Goal: Task Accomplishment & Management: Manage account settings

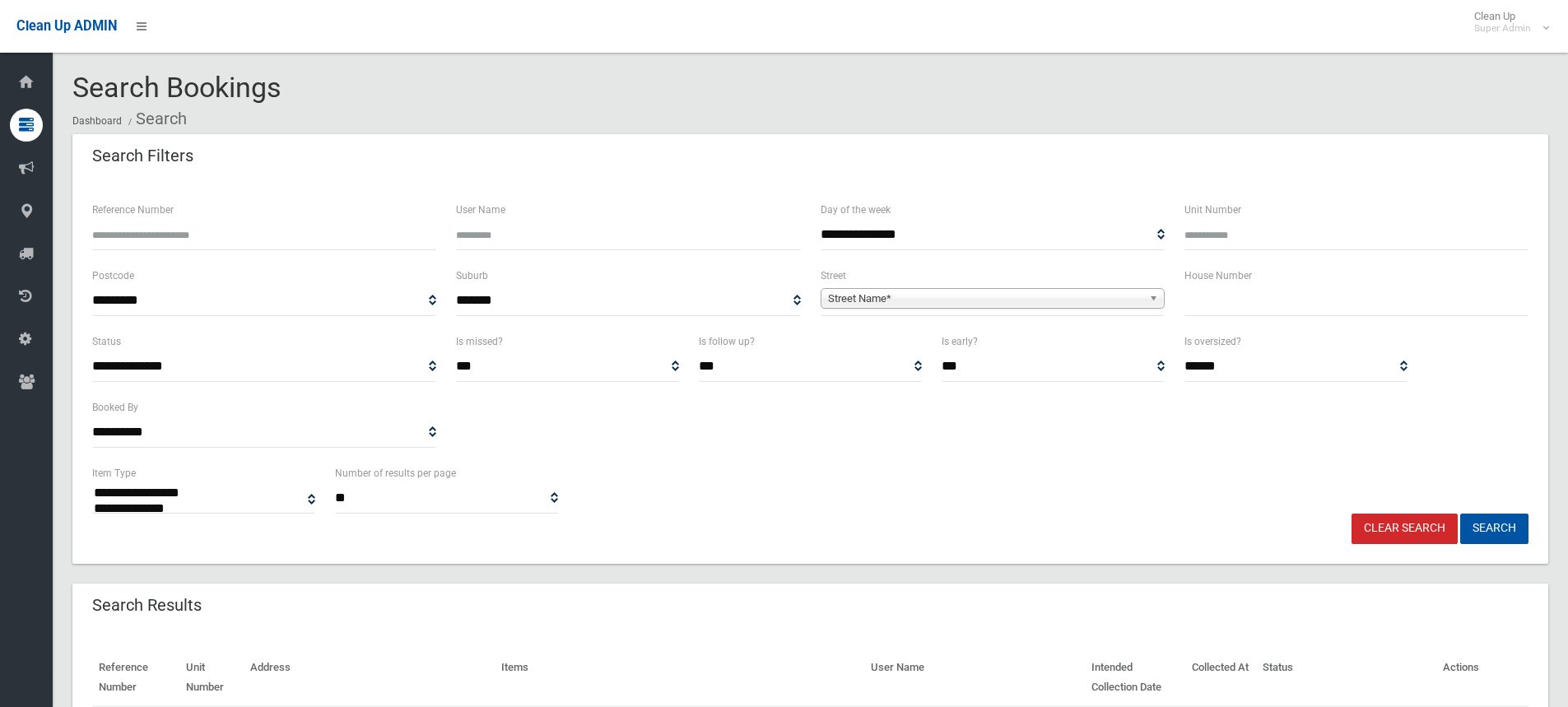
select select
click at [1236, 288] on input "text" at bounding box center [1356, 301] width 344 height 30
type input "**"
click at [1039, 300] on span "Street Name*" at bounding box center [986, 298] width 315 height 19
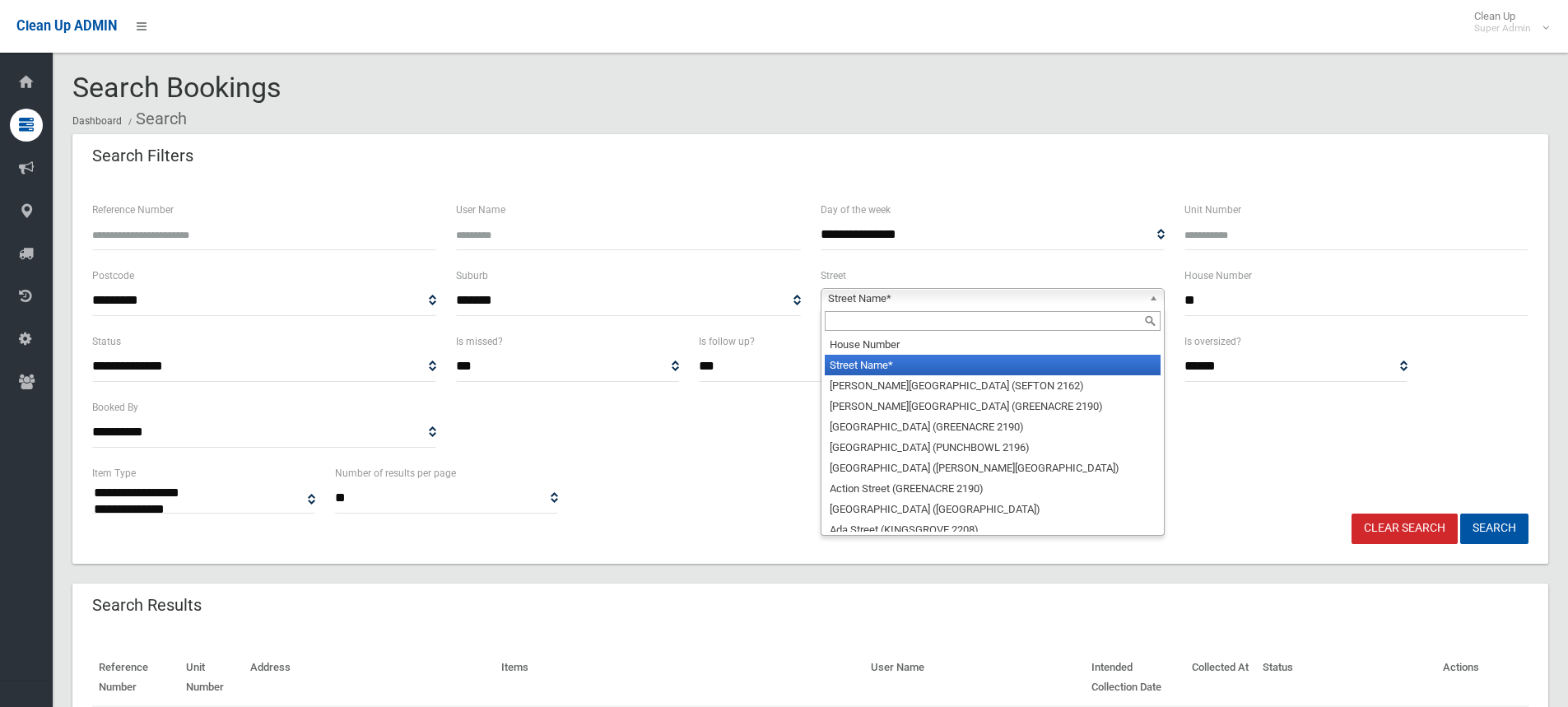
click at [949, 325] on input "text" at bounding box center [993, 321] width 336 height 19
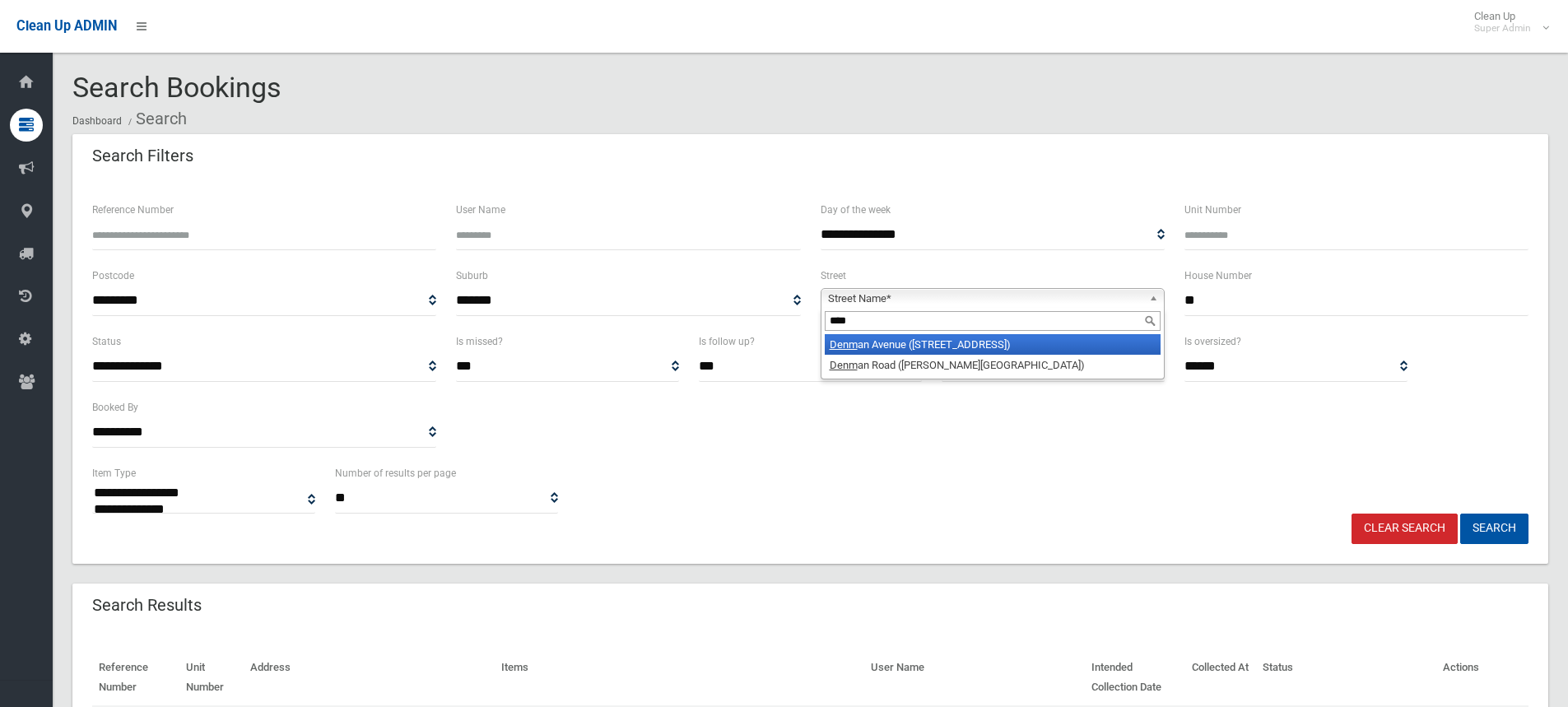
type input "****"
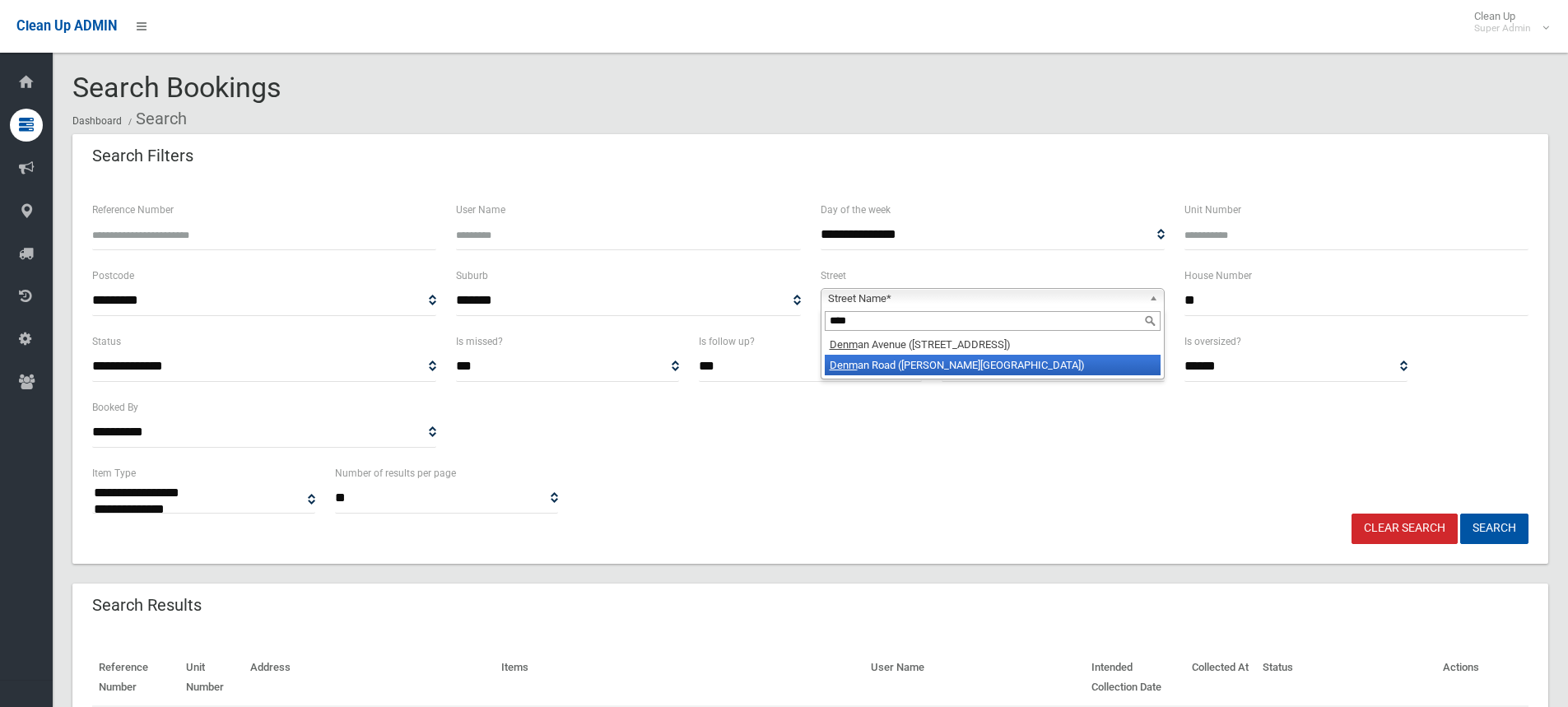
click at [985, 360] on li "Denm an Road (GEORGES HALL 2198)" at bounding box center [993, 364] width 336 height 20
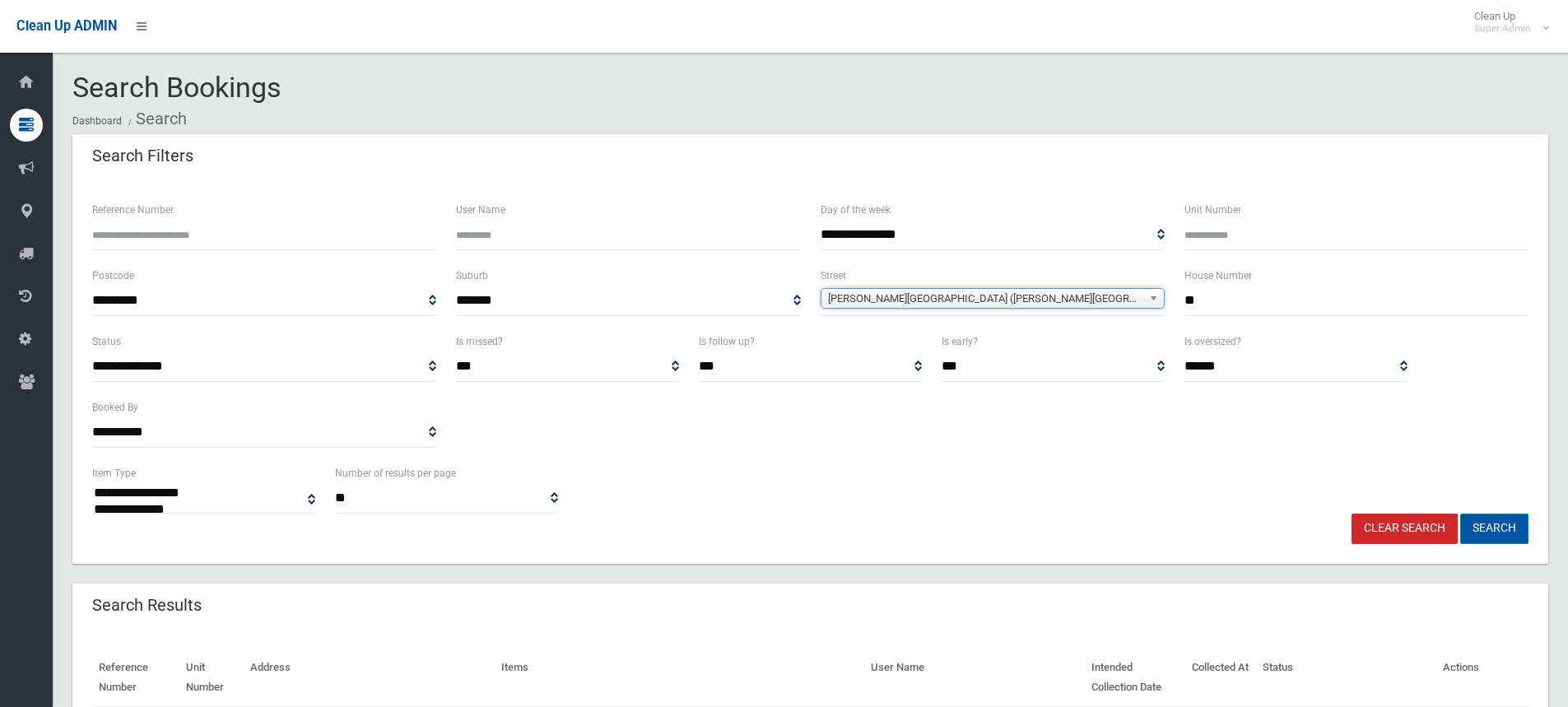
click at [1493, 531] on button "Search" at bounding box center [1494, 529] width 69 height 30
select select
click at [789, 417] on div "**********" at bounding box center [810, 397] width 1456 height 132
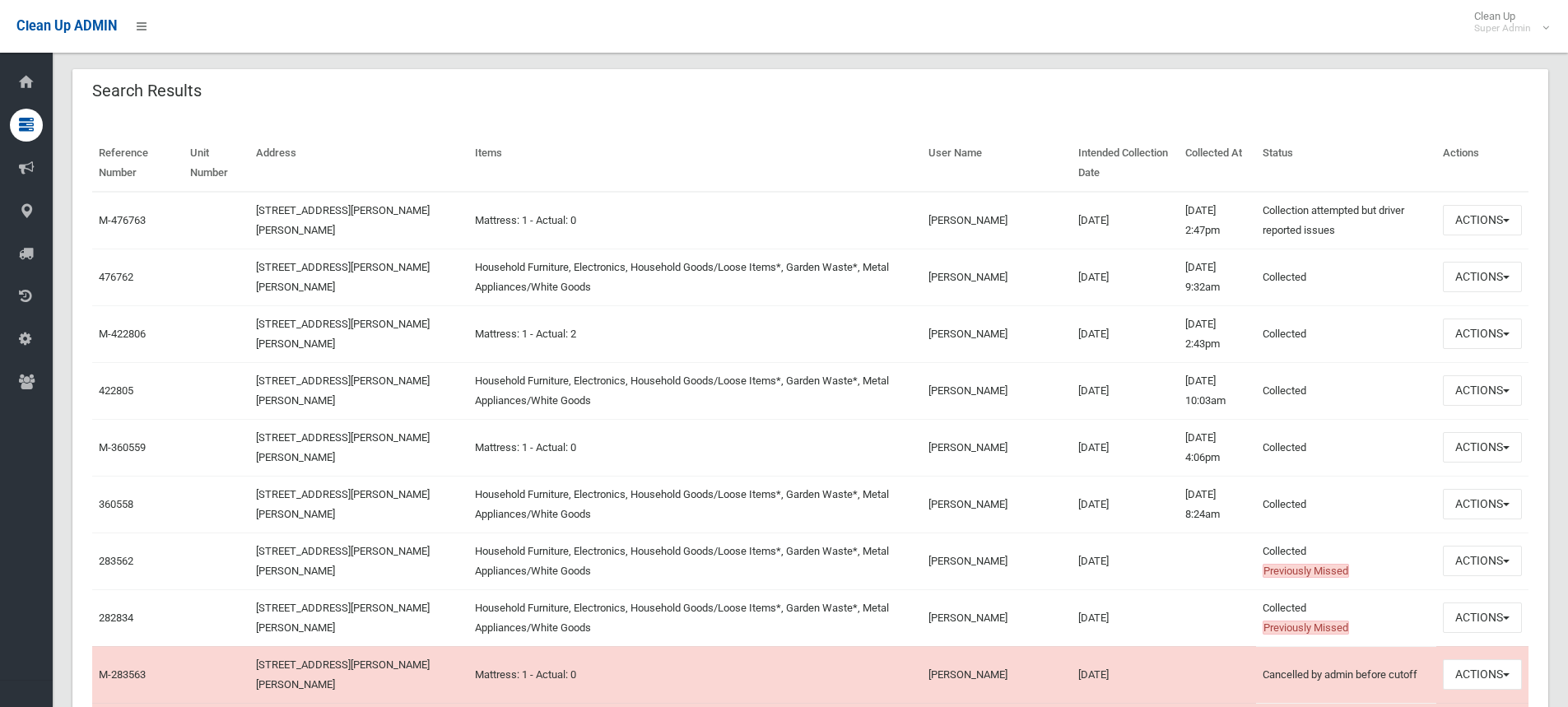
scroll to position [494, 0]
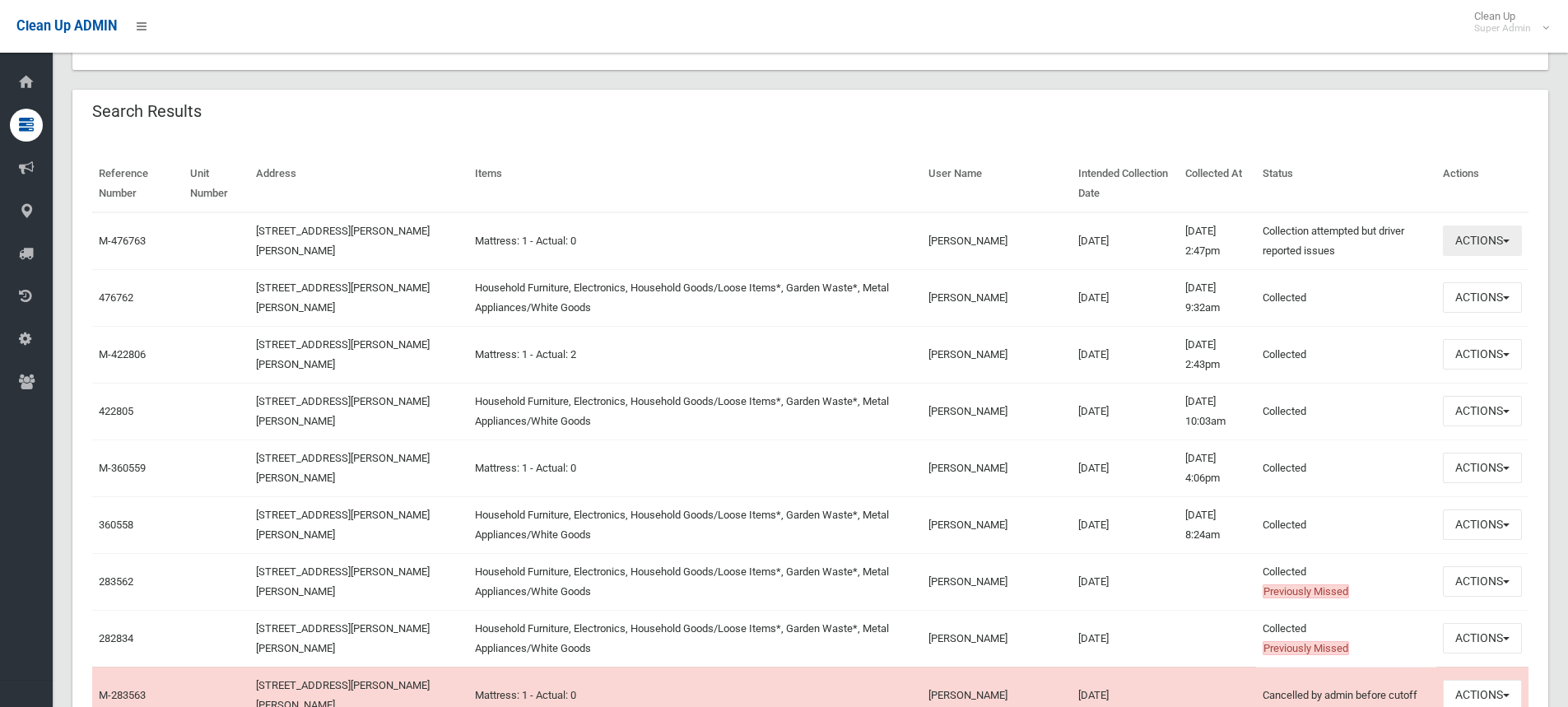
click at [1469, 239] on button "Actions" at bounding box center [1482, 241] width 79 height 30
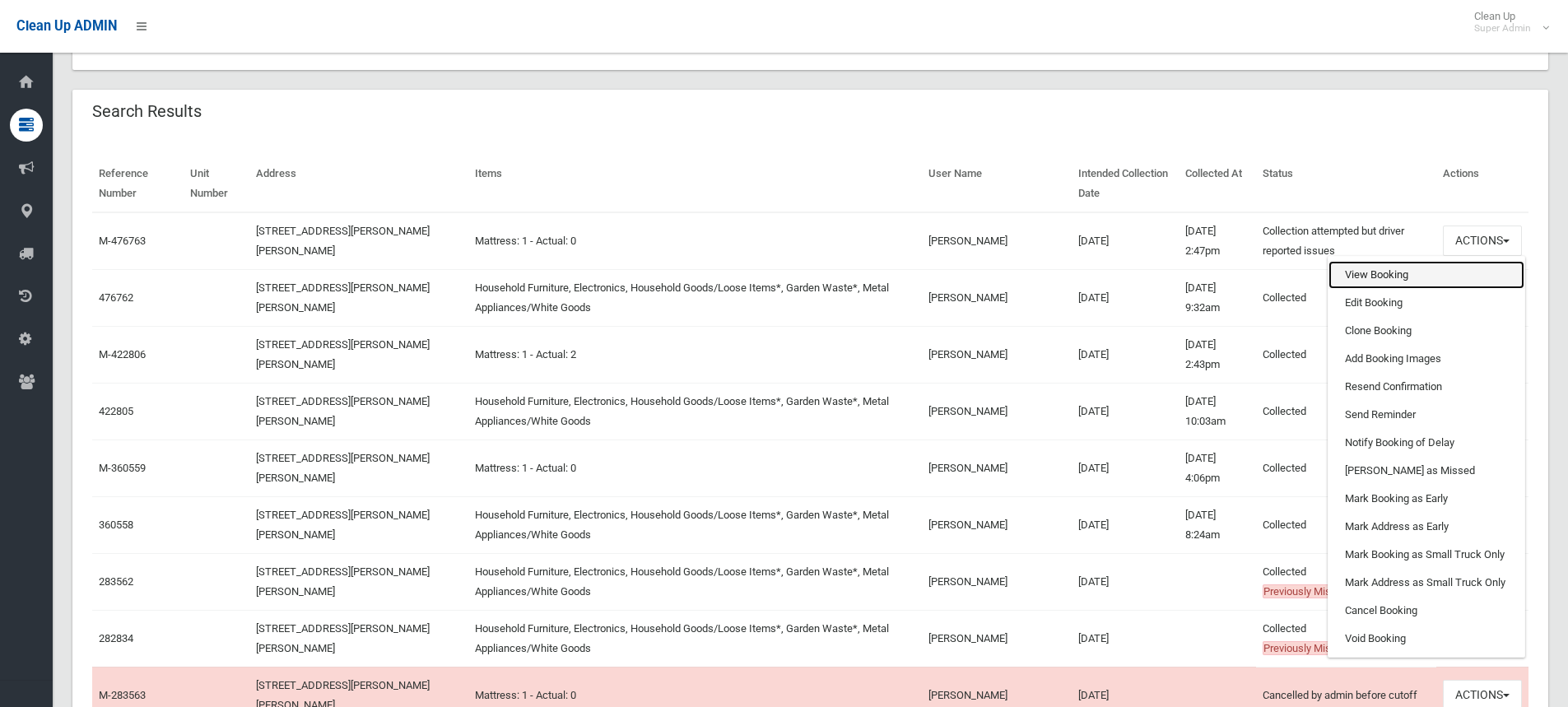
click at [1392, 277] on link "View Booking" at bounding box center [1427, 274] width 196 height 28
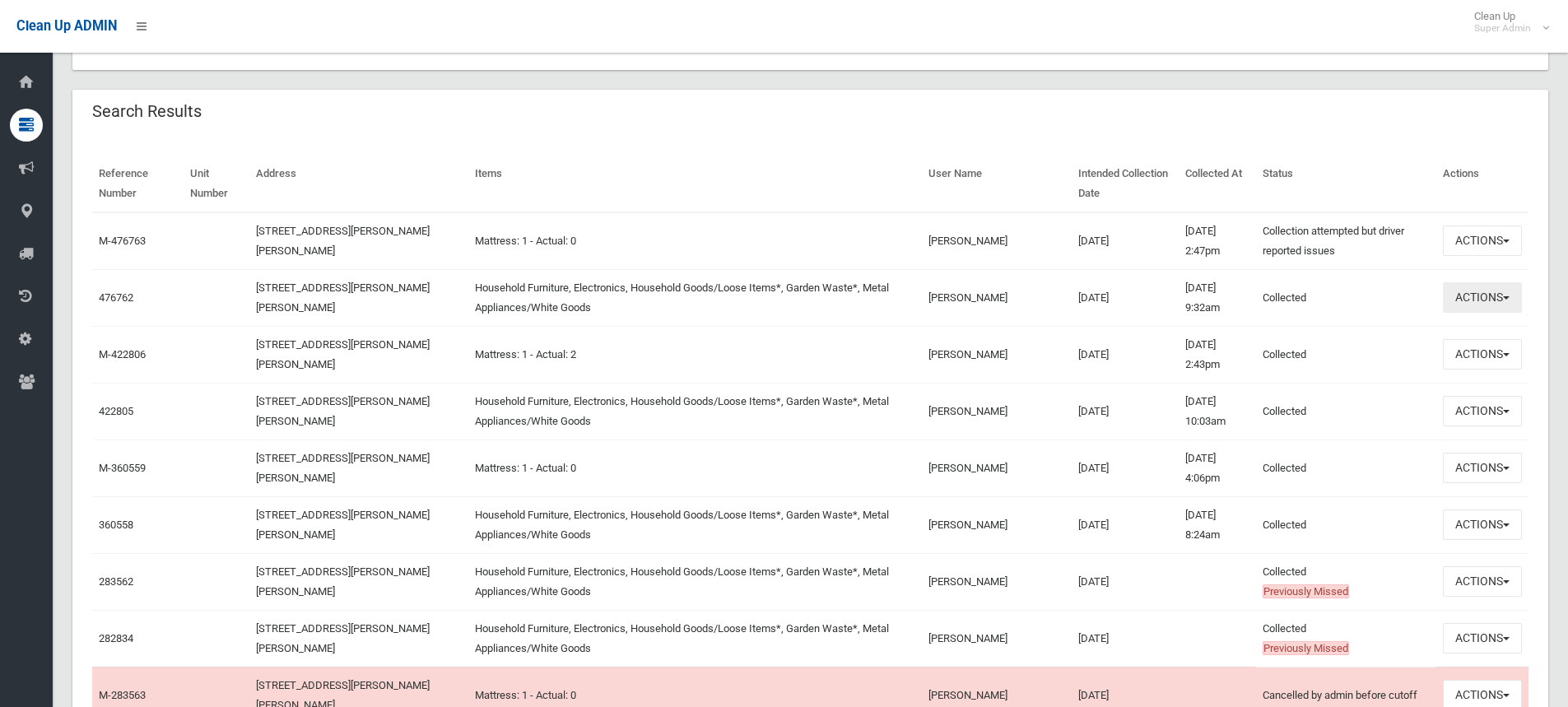
click at [1477, 289] on button "Actions" at bounding box center [1482, 298] width 79 height 30
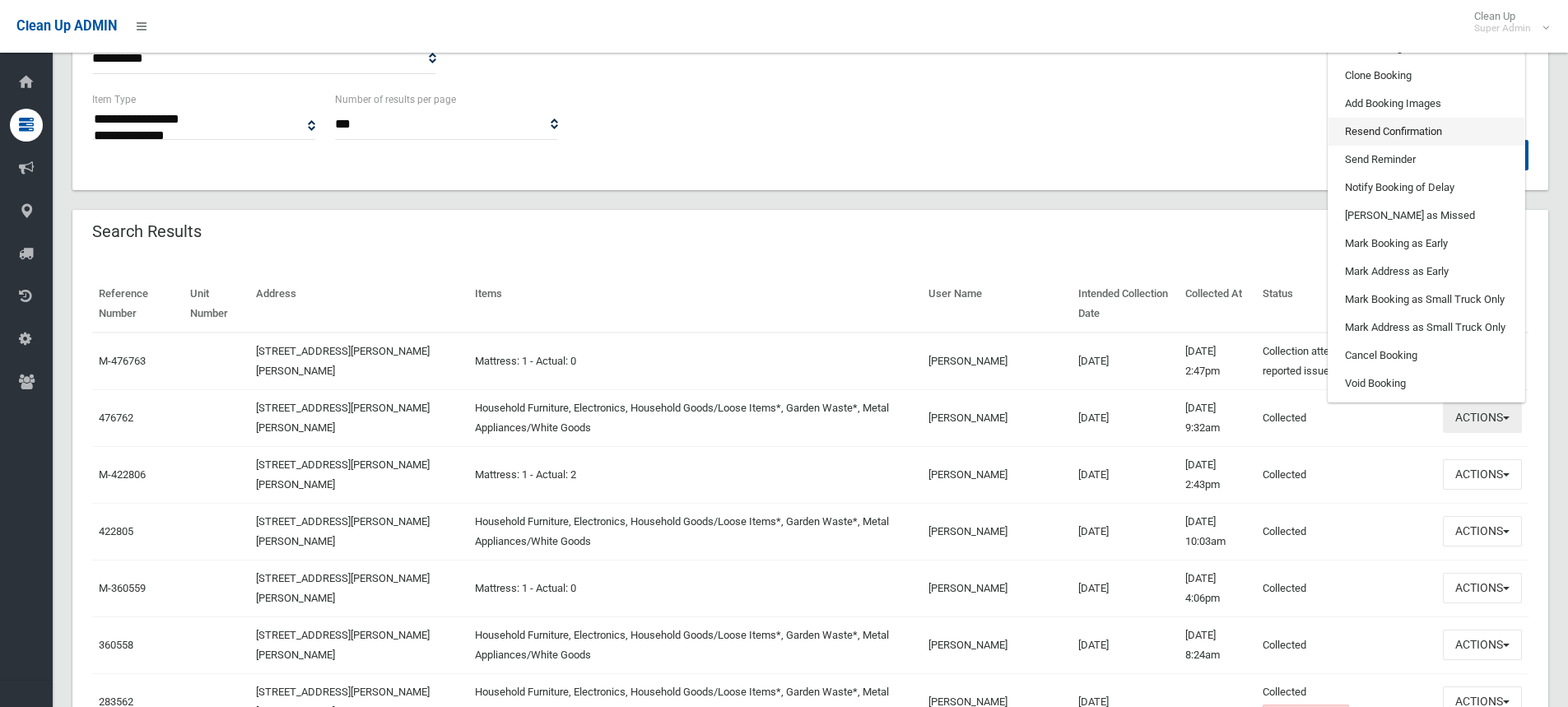
scroll to position [247, 0]
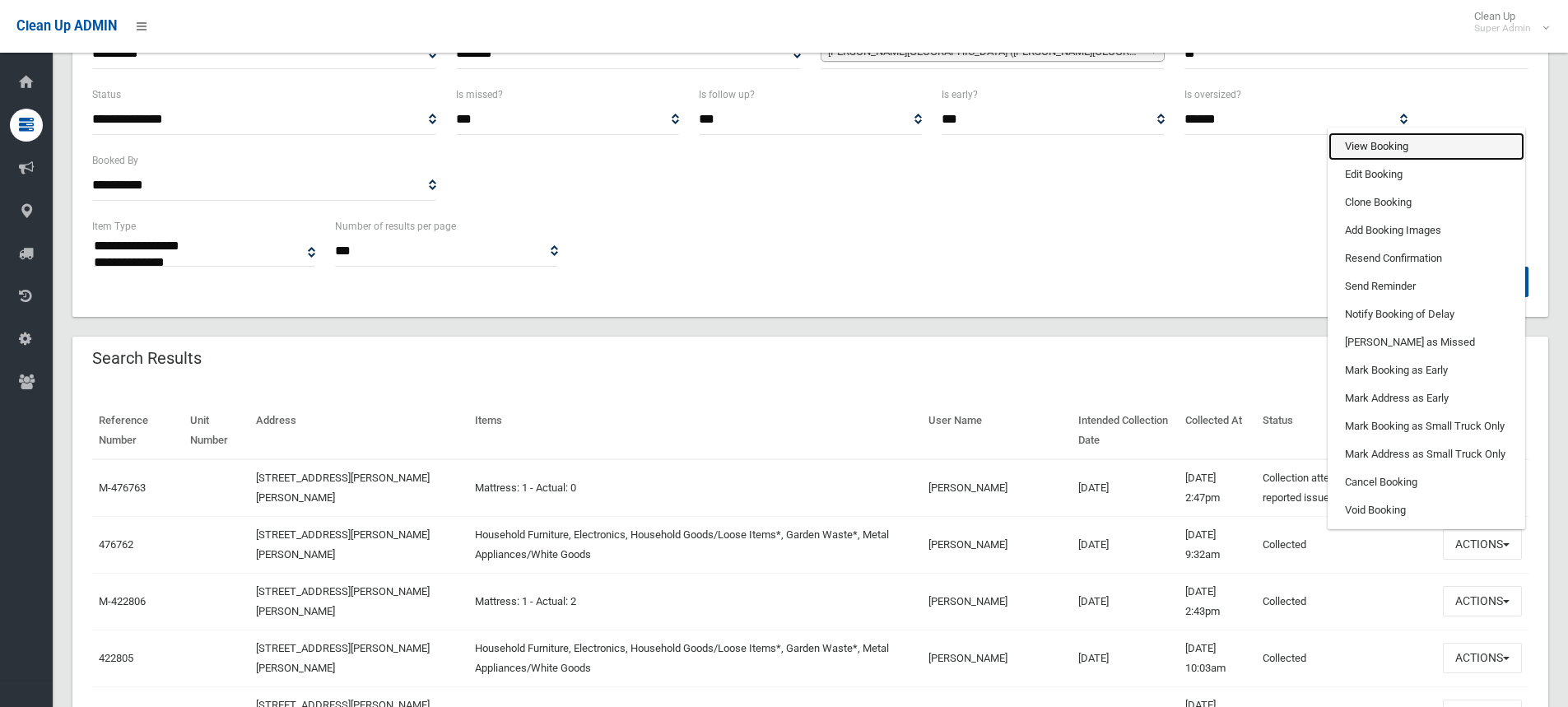
click at [1395, 154] on link "View Booking" at bounding box center [1427, 146] width 196 height 28
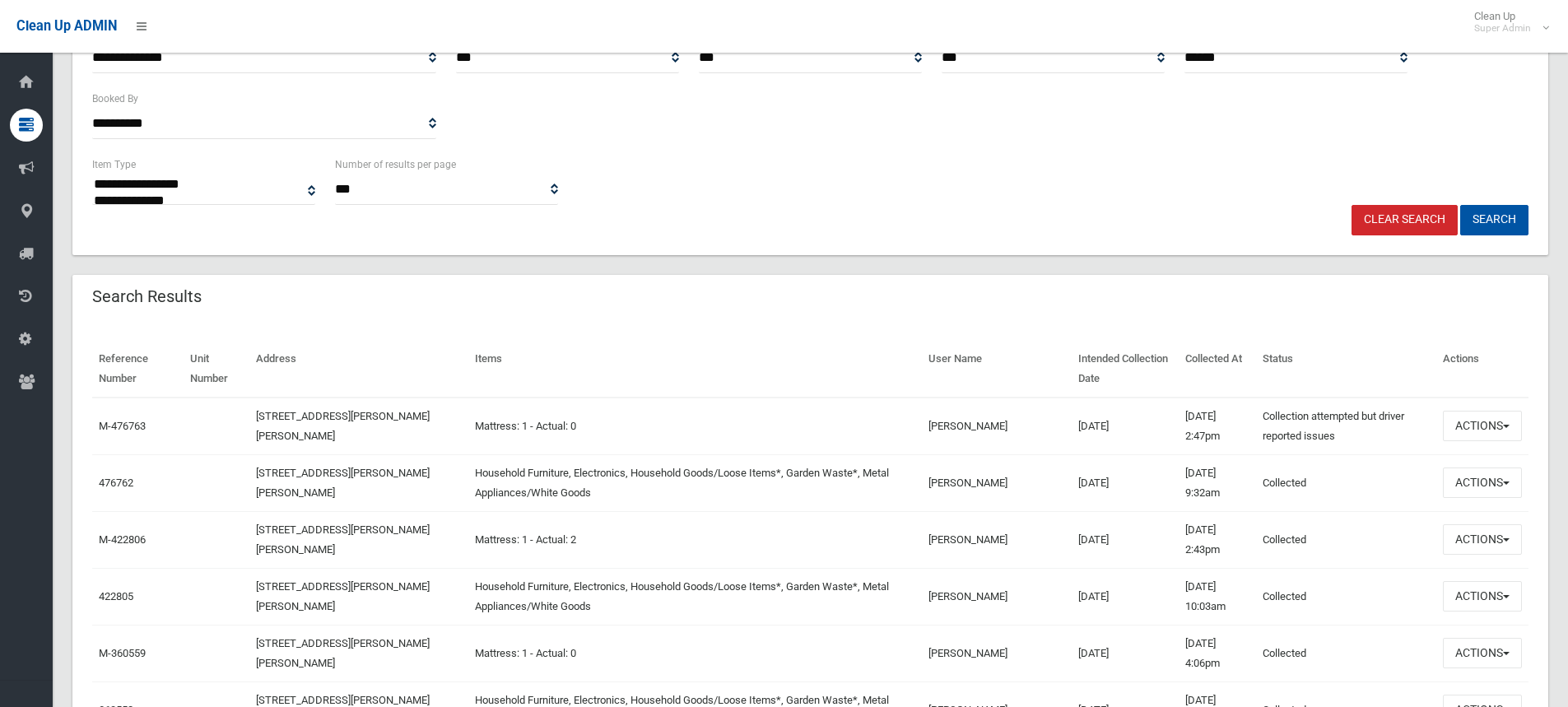
scroll to position [411, 0]
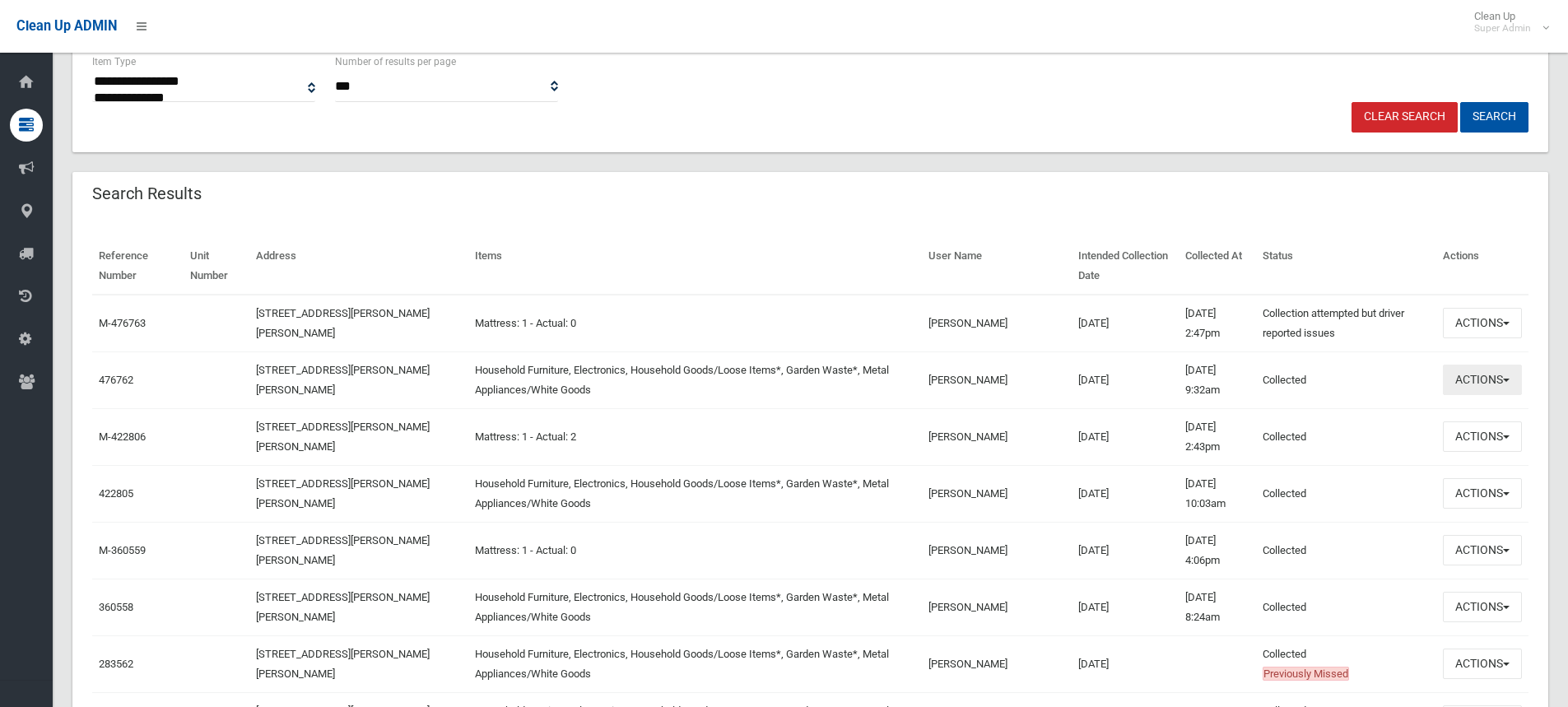
click at [1491, 375] on button "Actions" at bounding box center [1482, 380] width 79 height 30
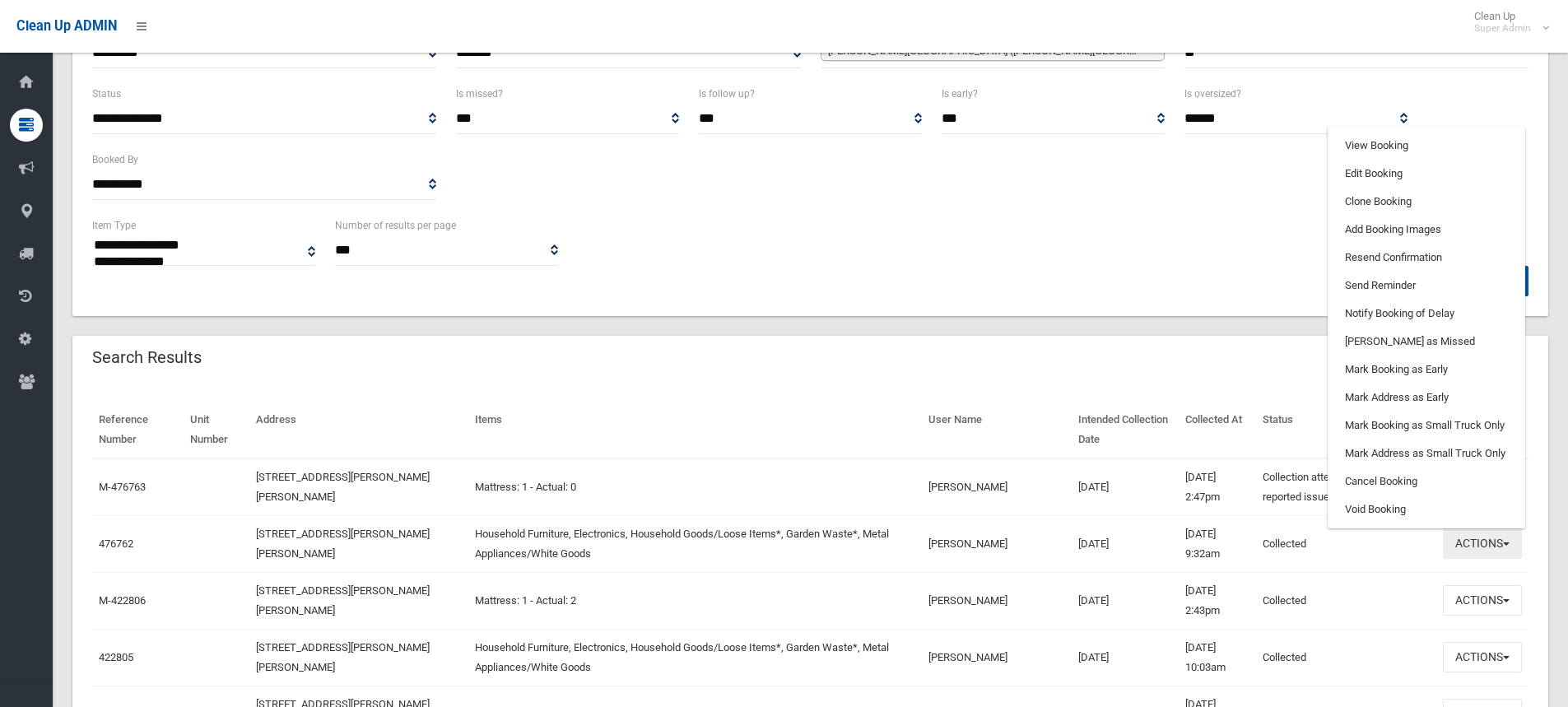
scroll to position [247, 0]
click at [1376, 141] on link "View Booking" at bounding box center [1427, 146] width 196 height 28
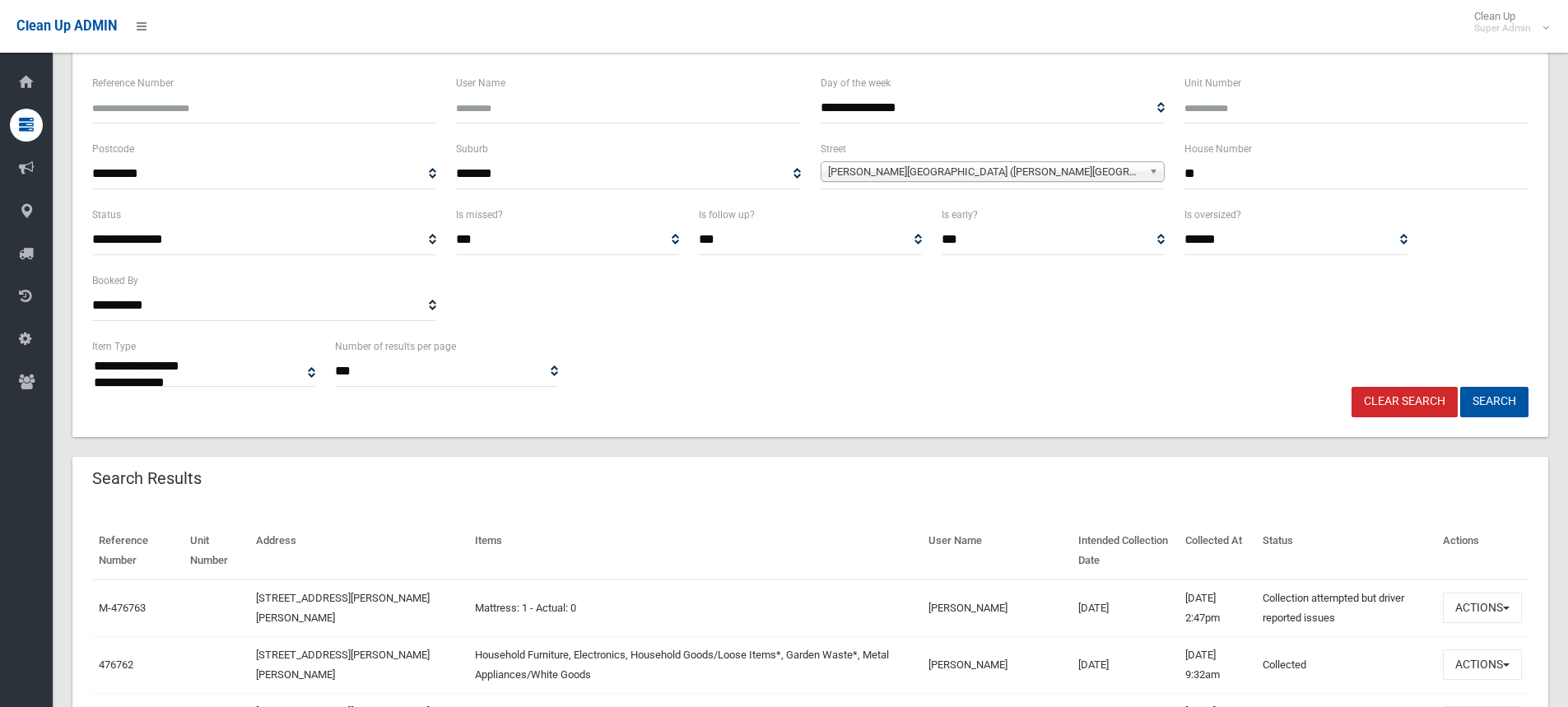
scroll to position [0, 0]
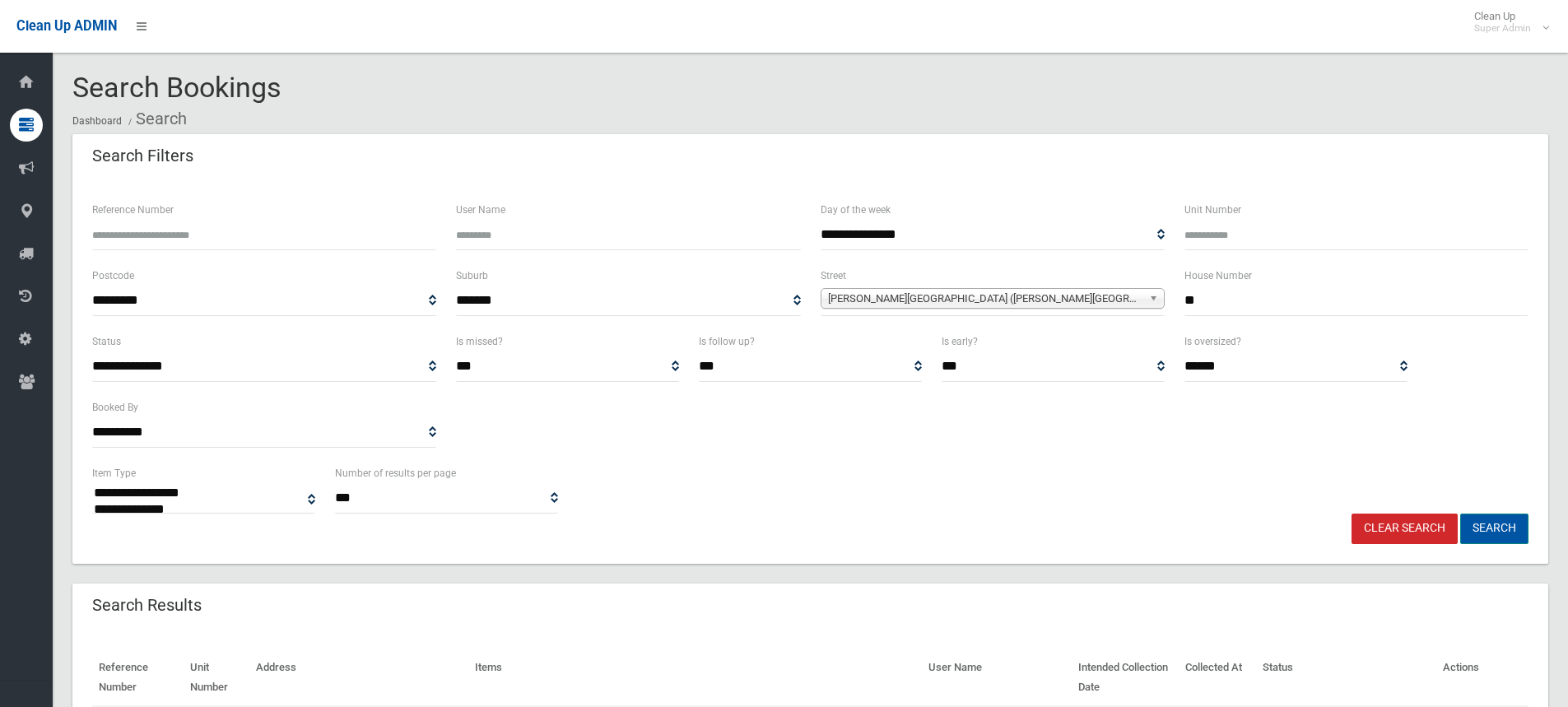
click at [1499, 523] on button "Search" at bounding box center [1494, 529] width 69 height 30
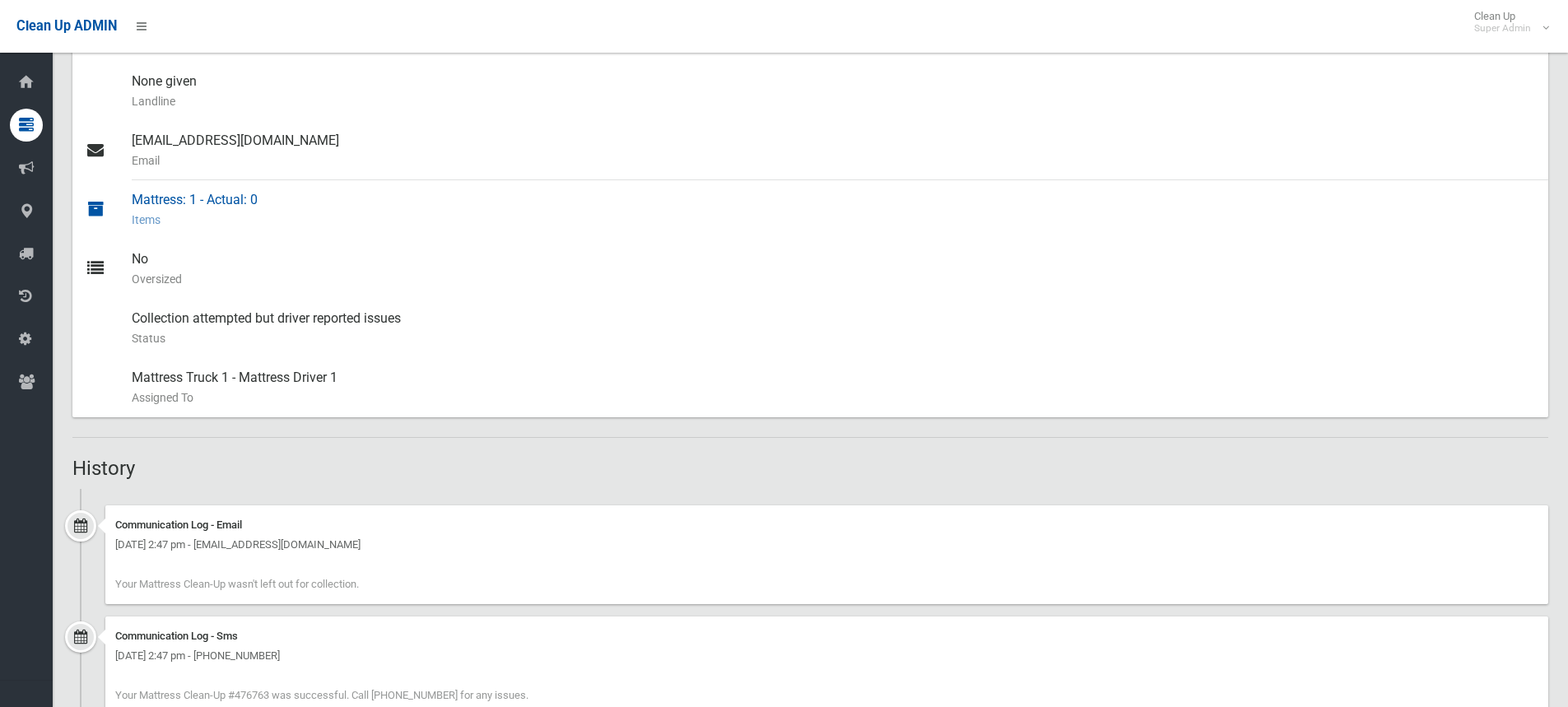
scroll to position [905, 0]
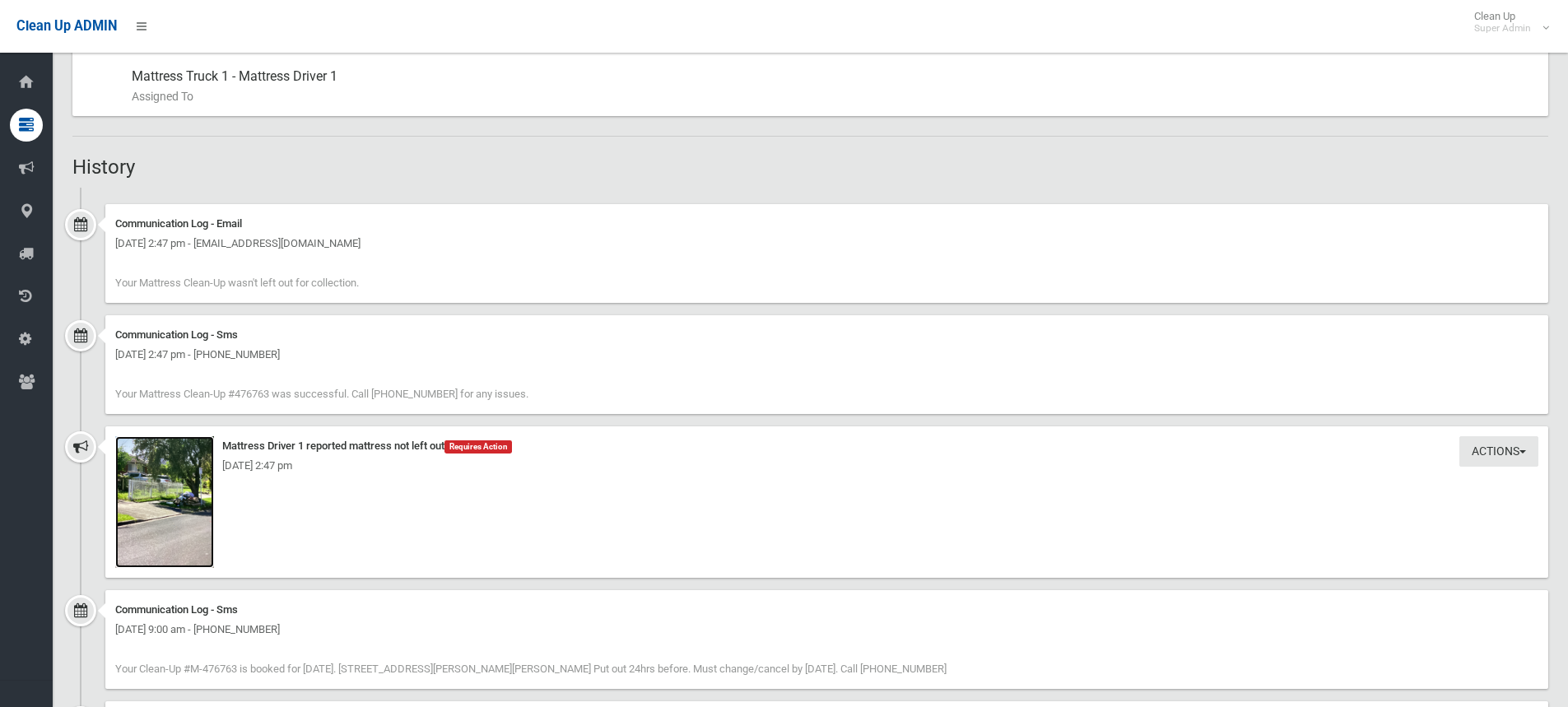
click at [158, 499] on img at bounding box center [164, 502] width 99 height 132
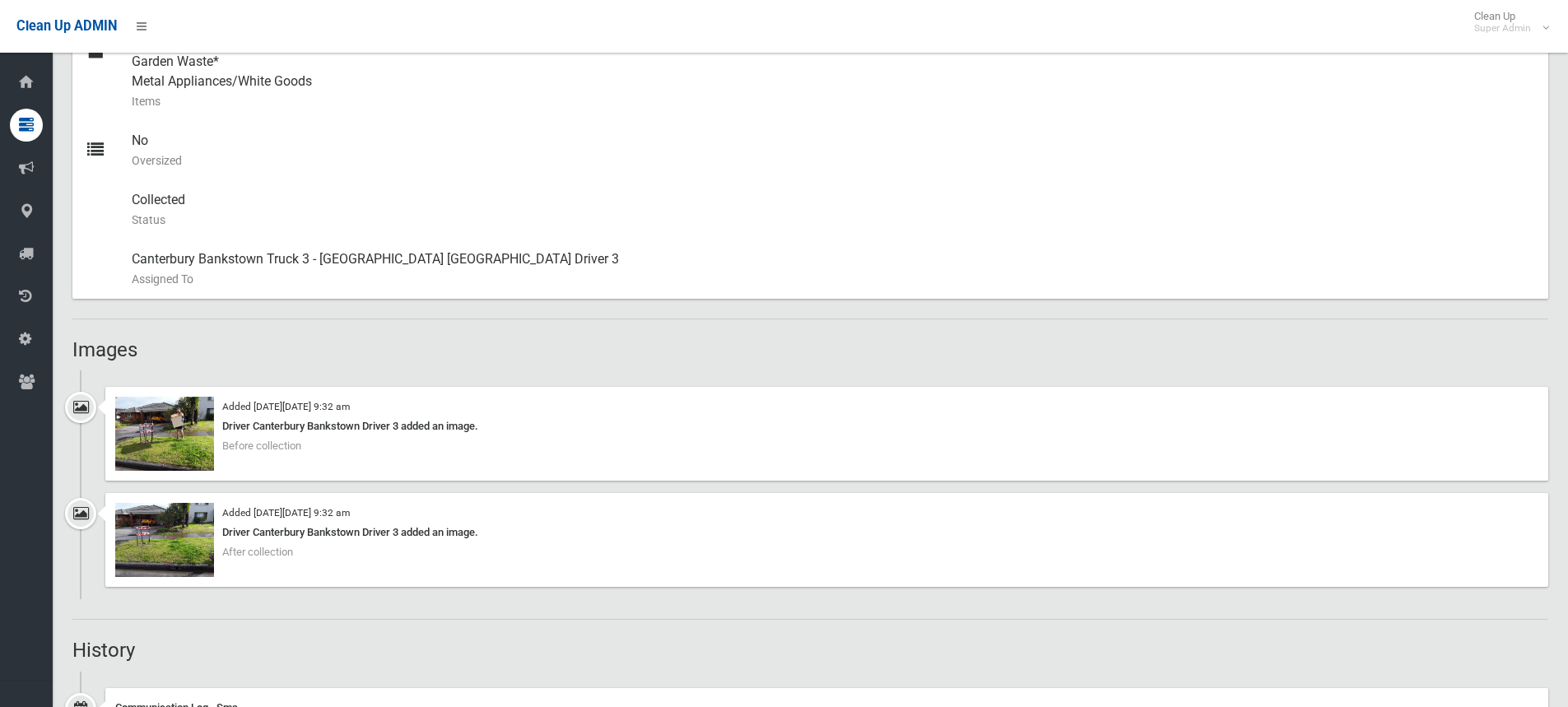
scroll to position [823, 0]
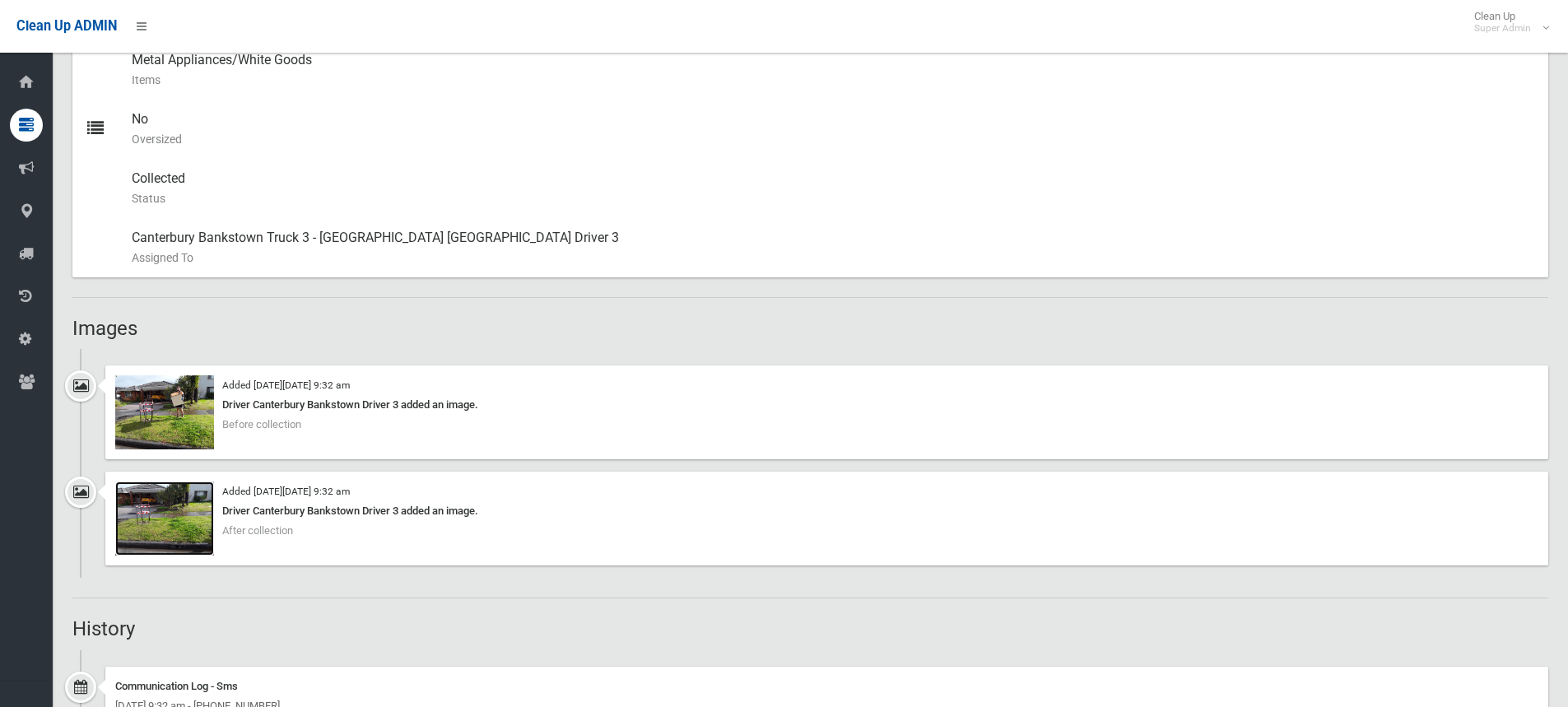
click at [168, 523] on img at bounding box center [164, 518] width 99 height 74
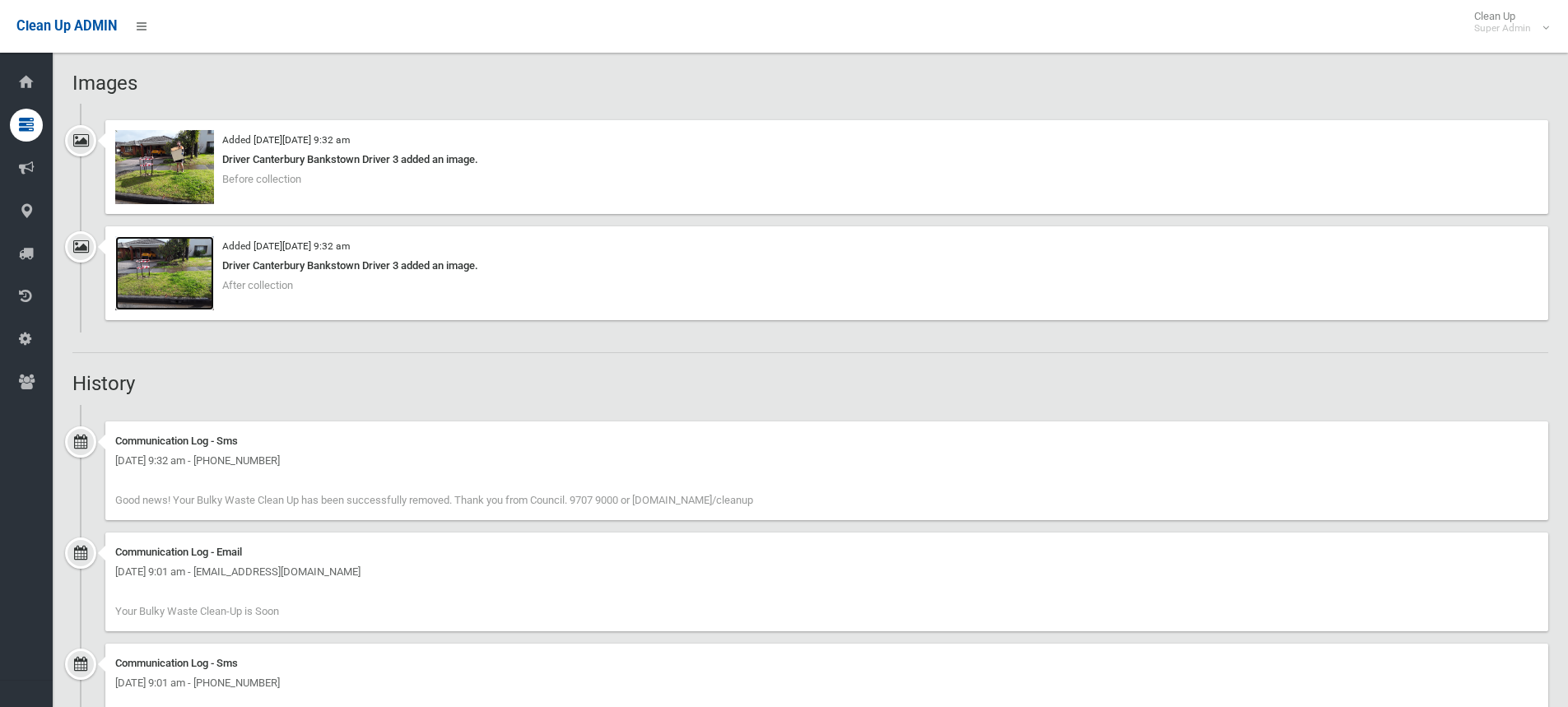
scroll to position [1070, 0]
click at [463, 367] on div "Booking Details Actions View Booking Edit Booking Clone Booking Add Booking Ima…" at bounding box center [811, 36] width 1476 height 1879
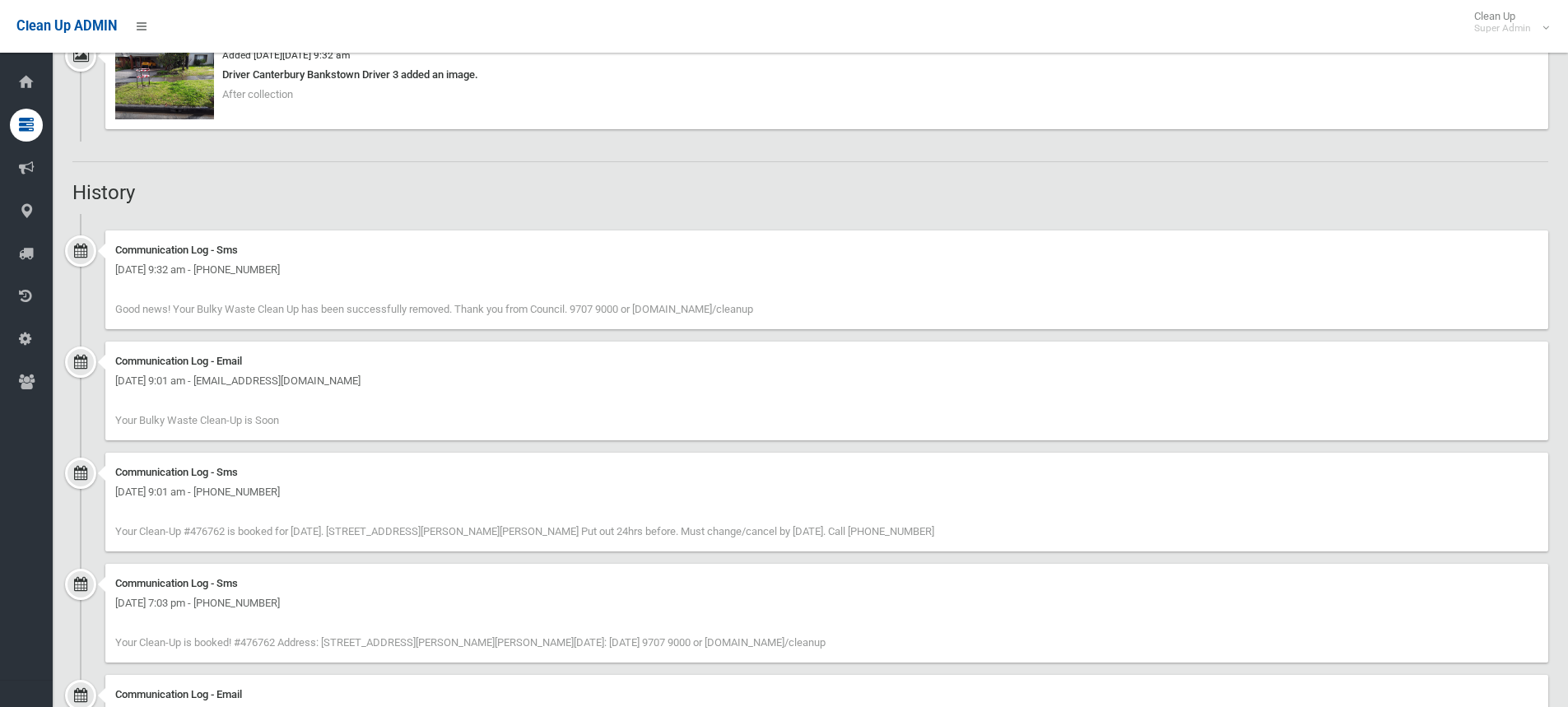
scroll to position [1367, 0]
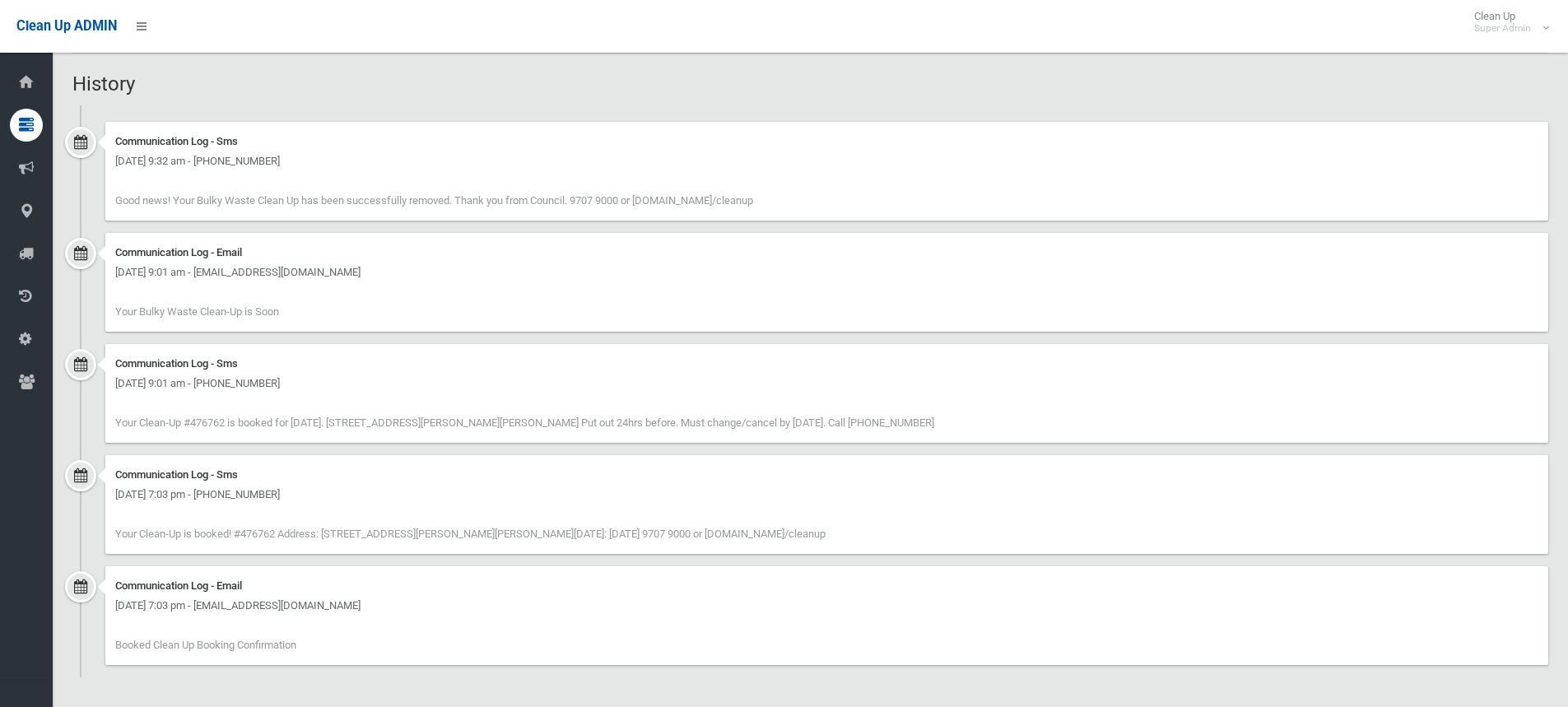
drag, startPoint x: 288, startPoint y: 606, endPoint x: 438, endPoint y: 600, distance: 150.1
click at [438, 600] on div "Thursday 31st July 2025 - 7:03 pm - thuyvy792002@yahoo.com.au" at bounding box center [827, 605] width 1423 height 19
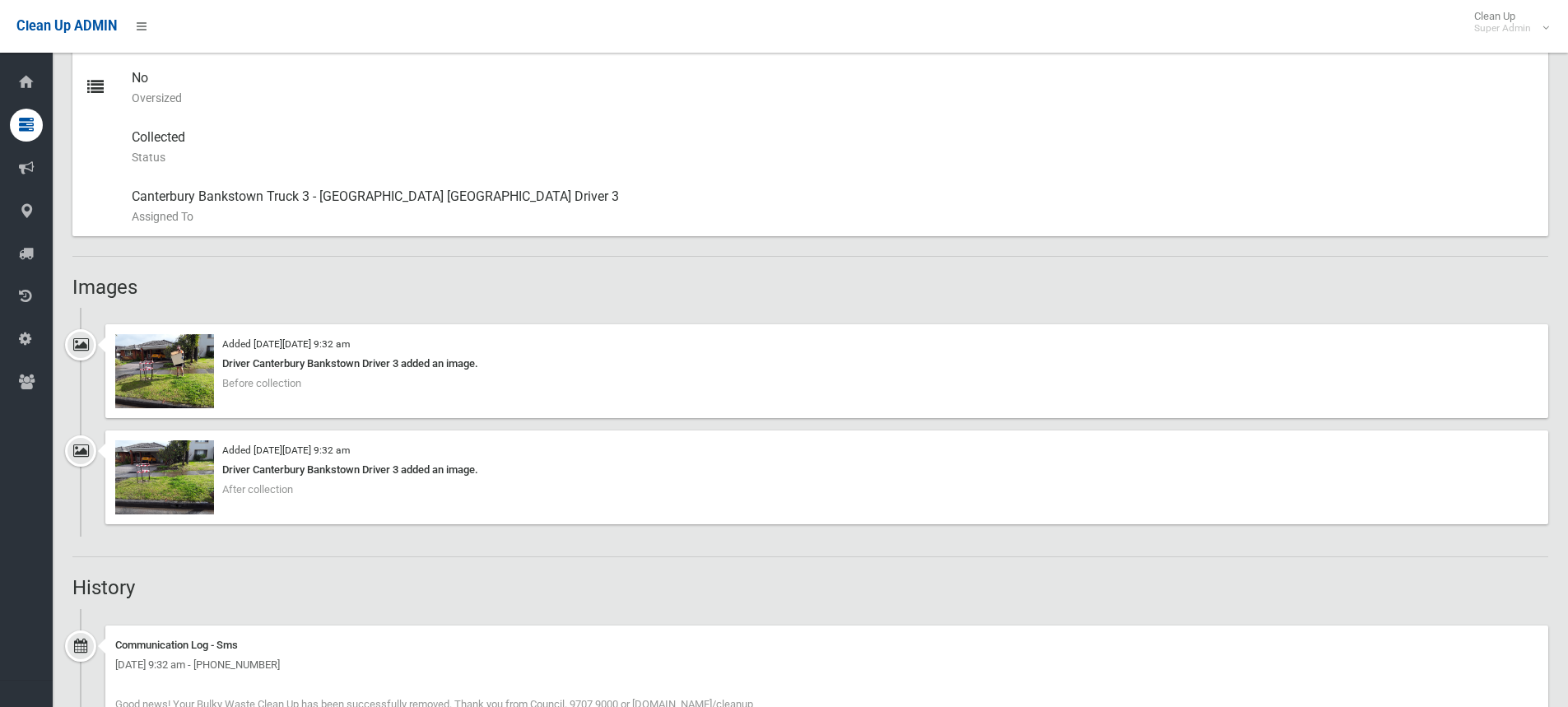
scroll to position [874, 0]
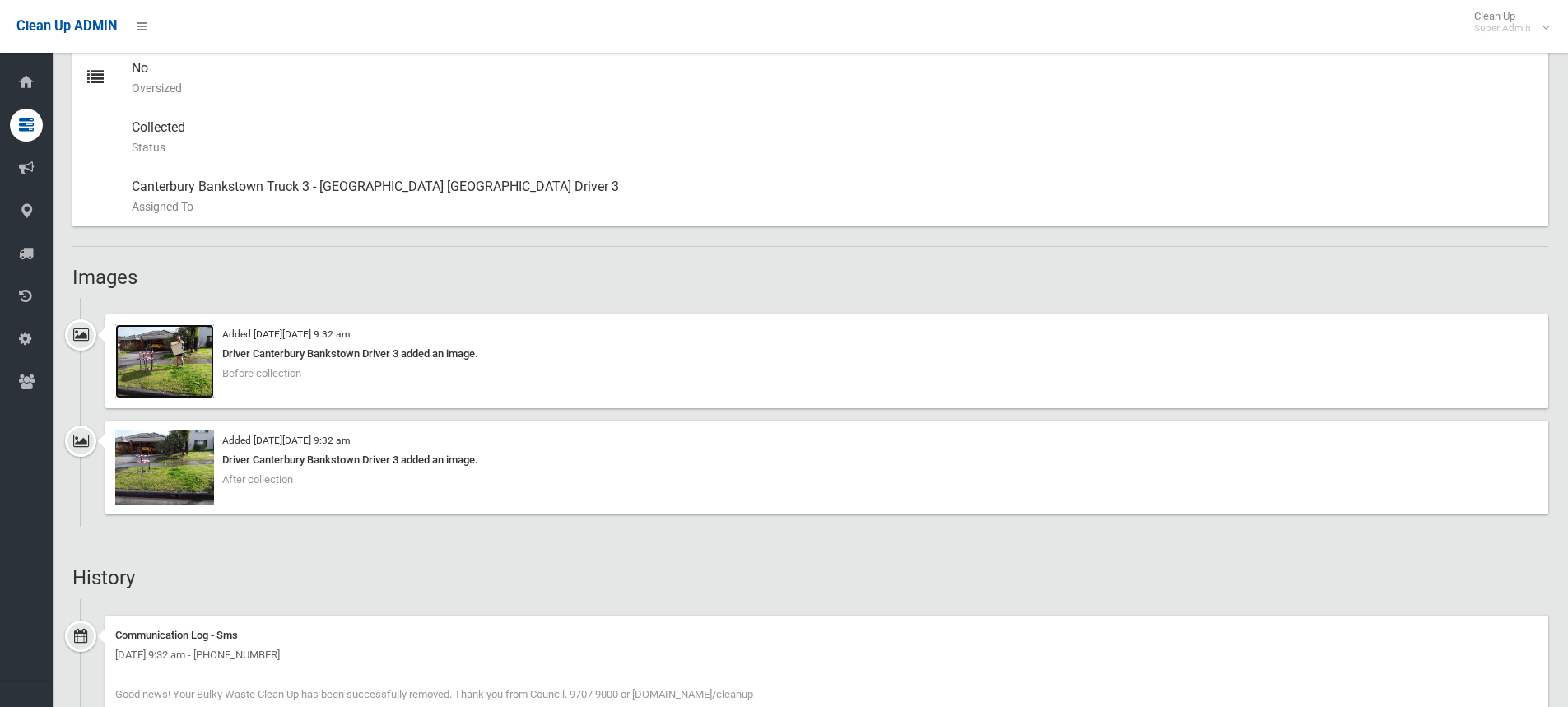
click at [162, 364] on img at bounding box center [164, 361] width 99 height 74
click at [233, 287] on h2 "Images" at bounding box center [811, 277] width 1476 height 21
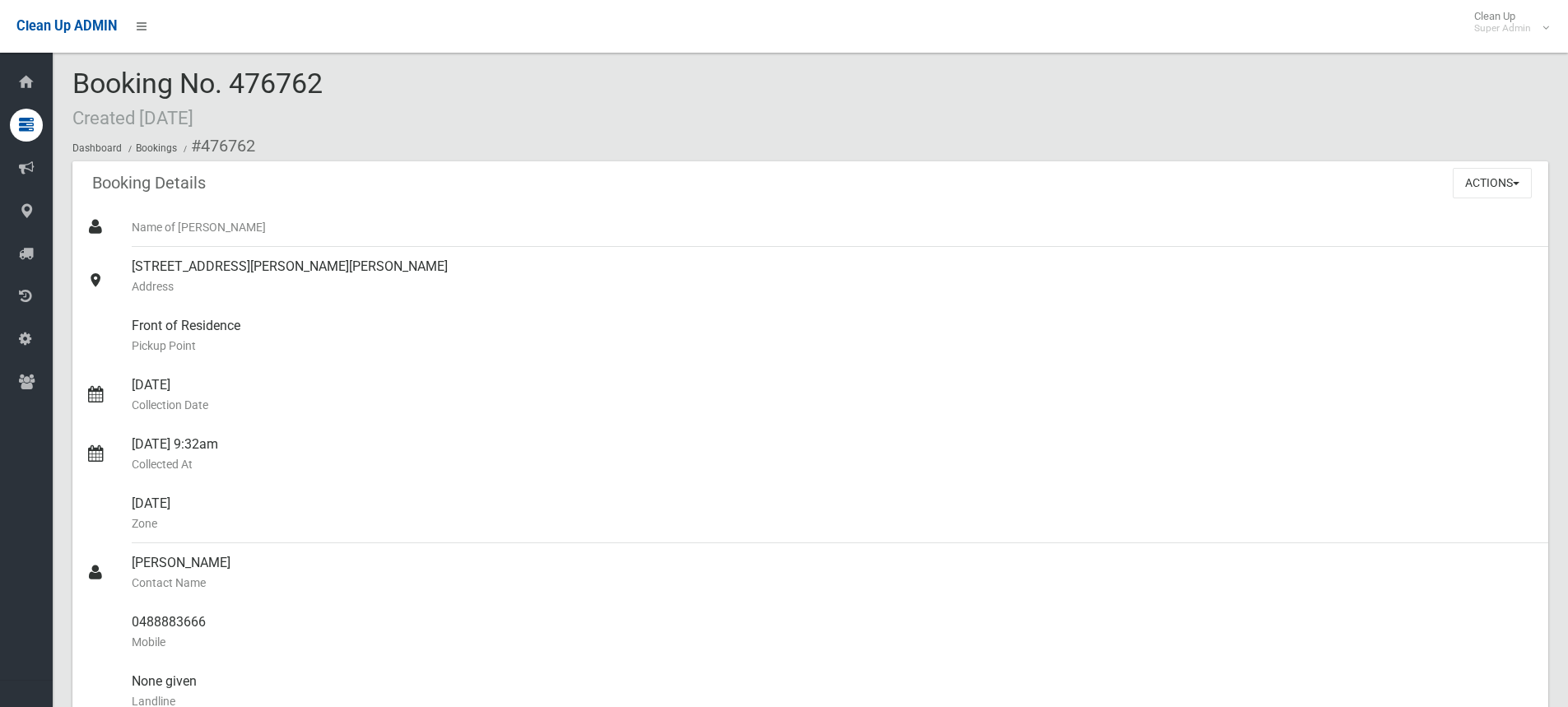
scroll to position [0, 0]
click at [382, 106] on div "Booking No. 476762 Created 31/07/2025 Dashboard Bookings #476762" at bounding box center [811, 119] width 1476 height 93
click at [339, 88] on div "Booking No. 476762 Created 31/07/2025 Dashboard Bookings #476762" at bounding box center [811, 119] width 1476 height 93
click at [553, 93] on div "Booking No. 476762 Created 31/07/2025 Dashboard Bookings #476762" at bounding box center [811, 119] width 1476 height 93
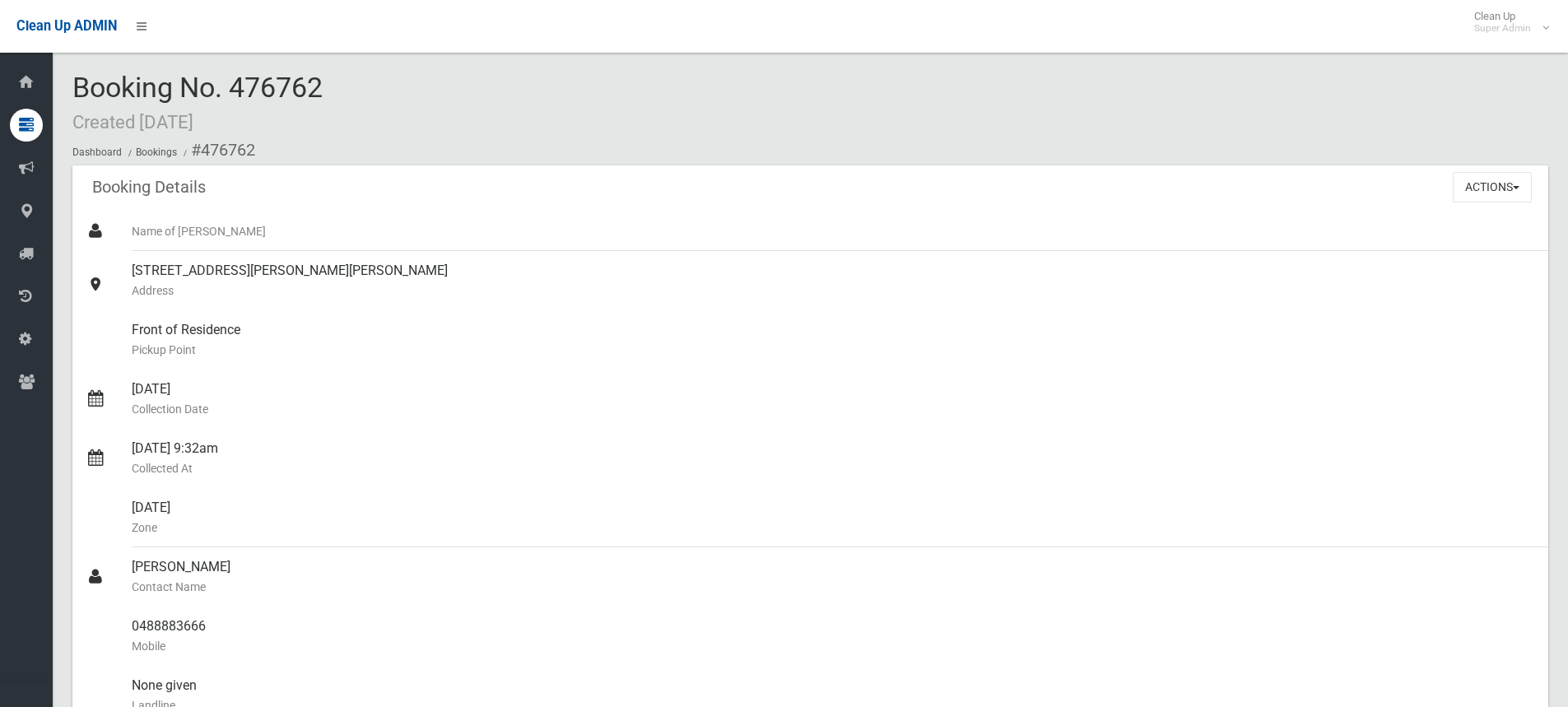
click at [319, 76] on span "Booking No. 476762 Created 31/07/2025" at bounding box center [198, 103] width 250 height 64
drag, startPoint x: 338, startPoint y: 85, endPoint x: 79, endPoint y: 96, distance: 259.2
click at [79, 96] on div "Booking No. 476762 Created 31/07/2025 Dashboard Bookings #476762" at bounding box center [811, 119] width 1476 height 93
click at [343, 85] on div "Booking No. 476762 Created 31/07/2025 Dashboard Bookings #476762" at bounding box center [811, 119] width 1476 height 93
click at [318, 87] on span "Booking No. 476762 Created 31/07/2025" at bounding box center [198, 103] width 250 height 64
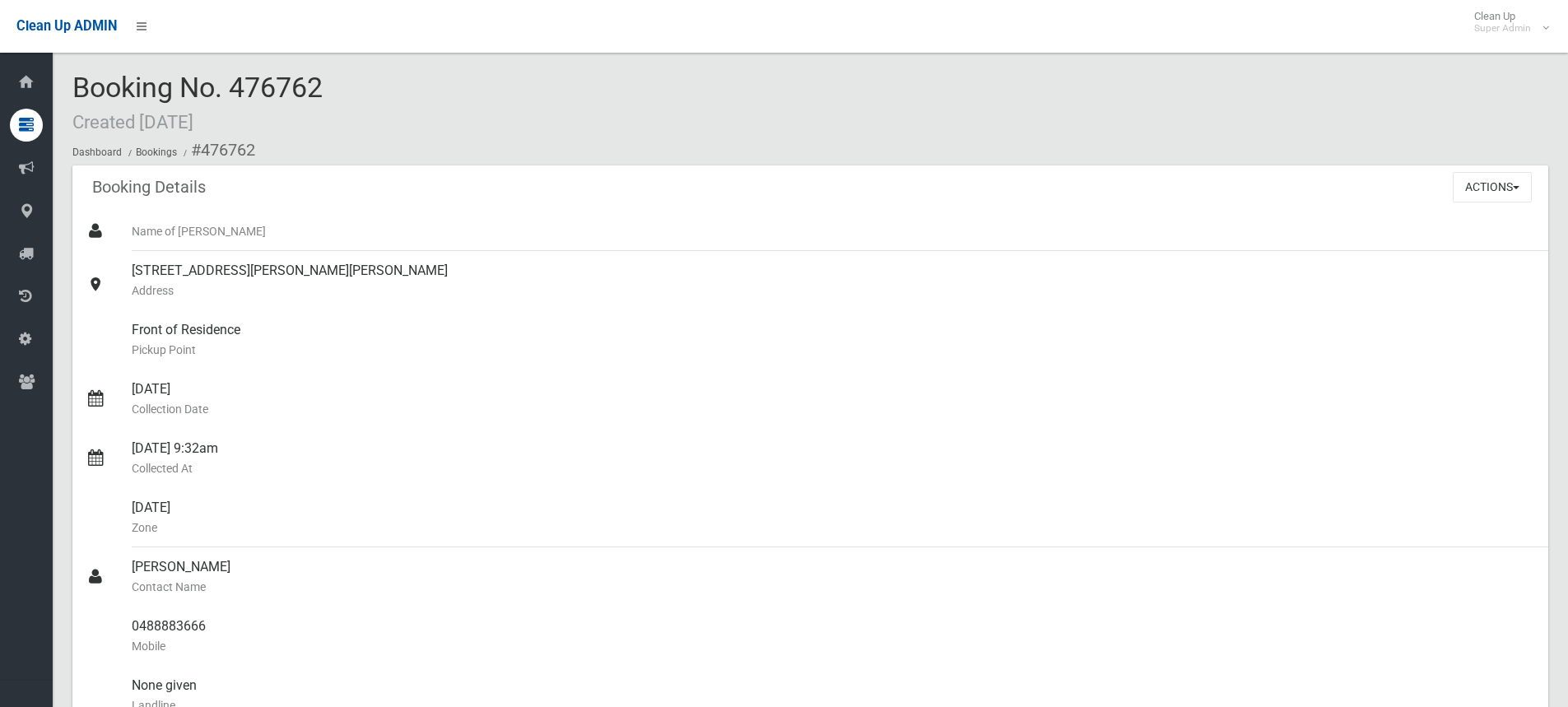
click at [354, 82] on div "Booking No. 476762 Created 31/07/2025 Dashboard Bookings #476762" at bounding box center [811, 119] width 1476 height 93
click at [374, 92] on div "Booking No. 476762 Created 31/07/2025 Dashboard Bookings #476762" at bounding box center [811, 119] width 1476 height 93
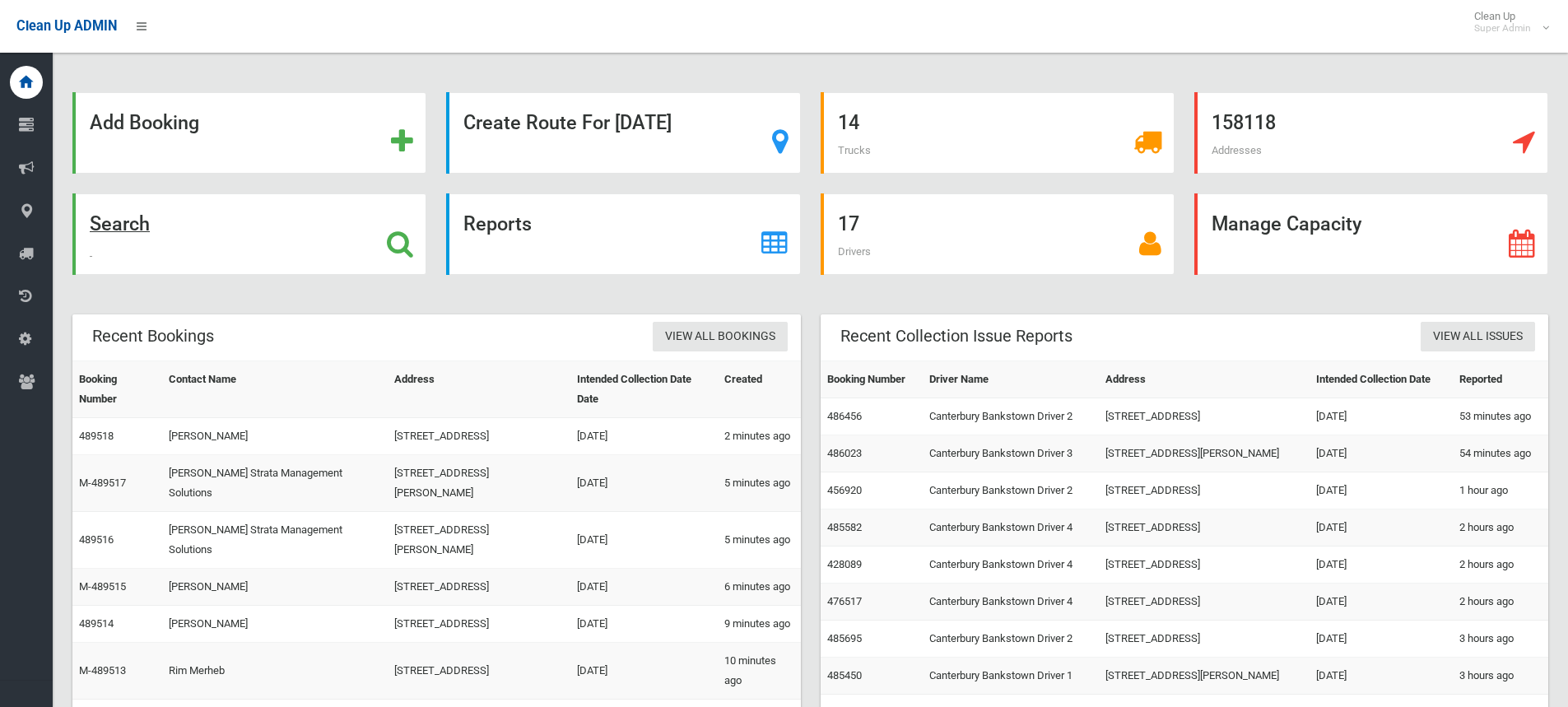
click at [399, 244] on icon at bounding box center [399, 243] width 26 height 28
click at [391, 124] on div "Add Booking" at bounding box center [250, 133] width 354 height 81
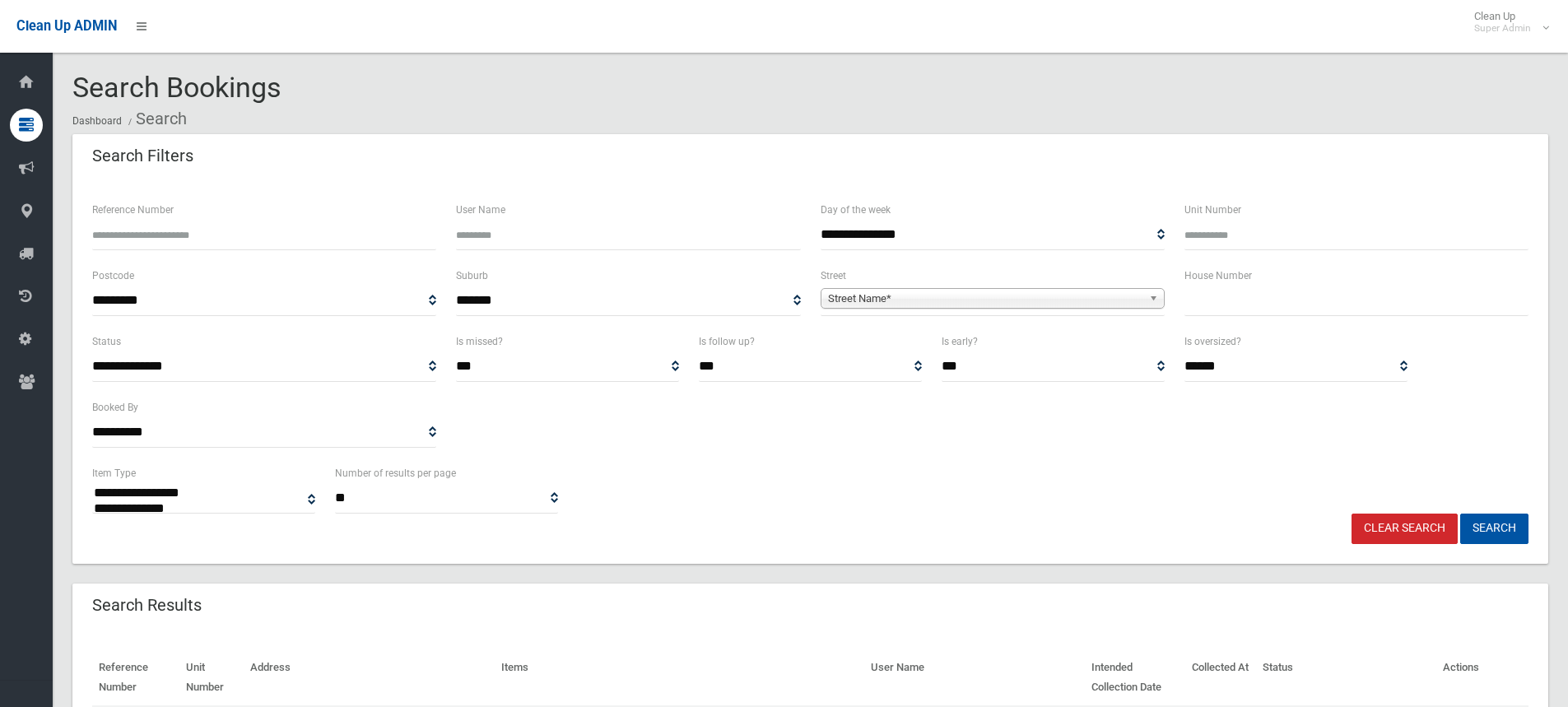
select select
click at [1239, 302] on input "text" at bounding box center [1356, 301] width 344 height 30
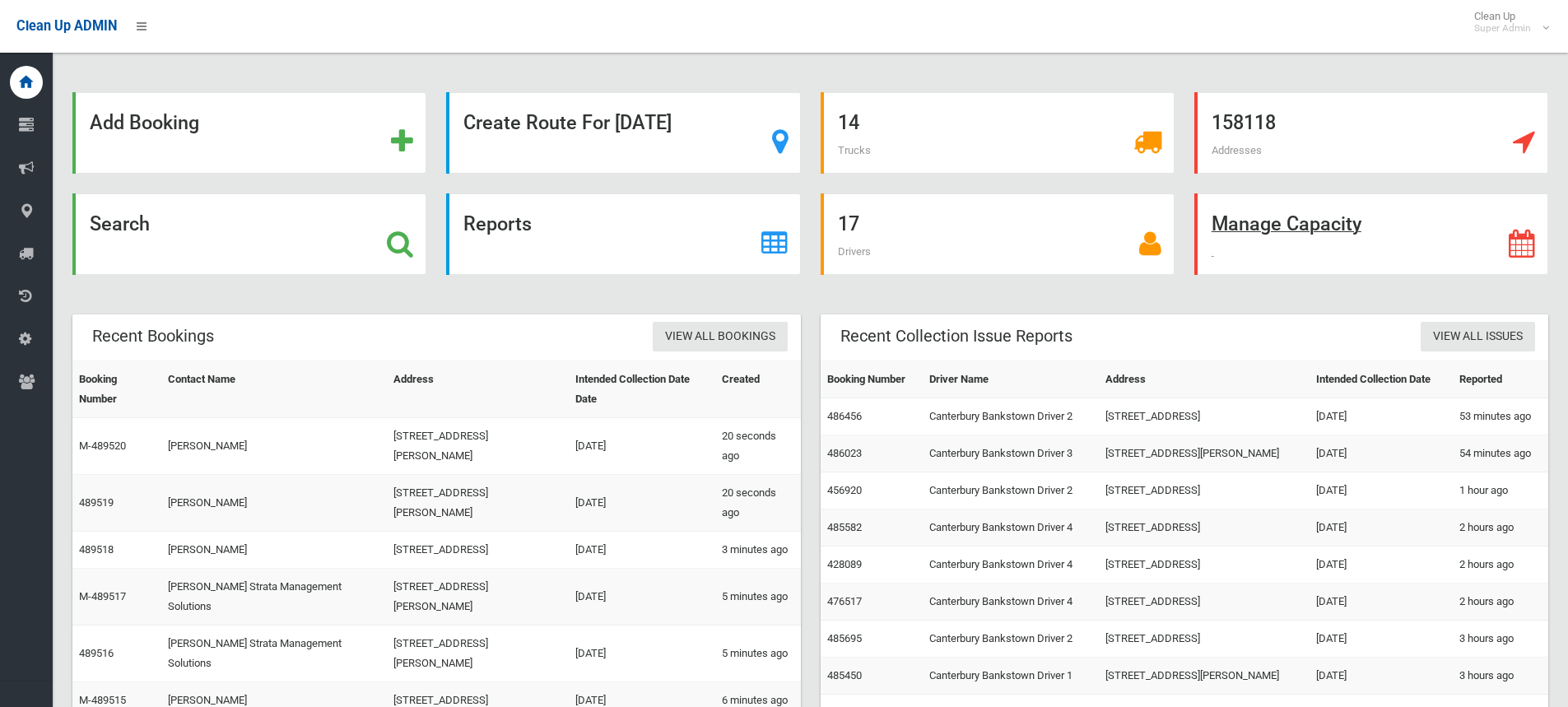
click at [1387, 241] on div "Manage Capacity" at bounding box center [1372, 234] width 354 height 81
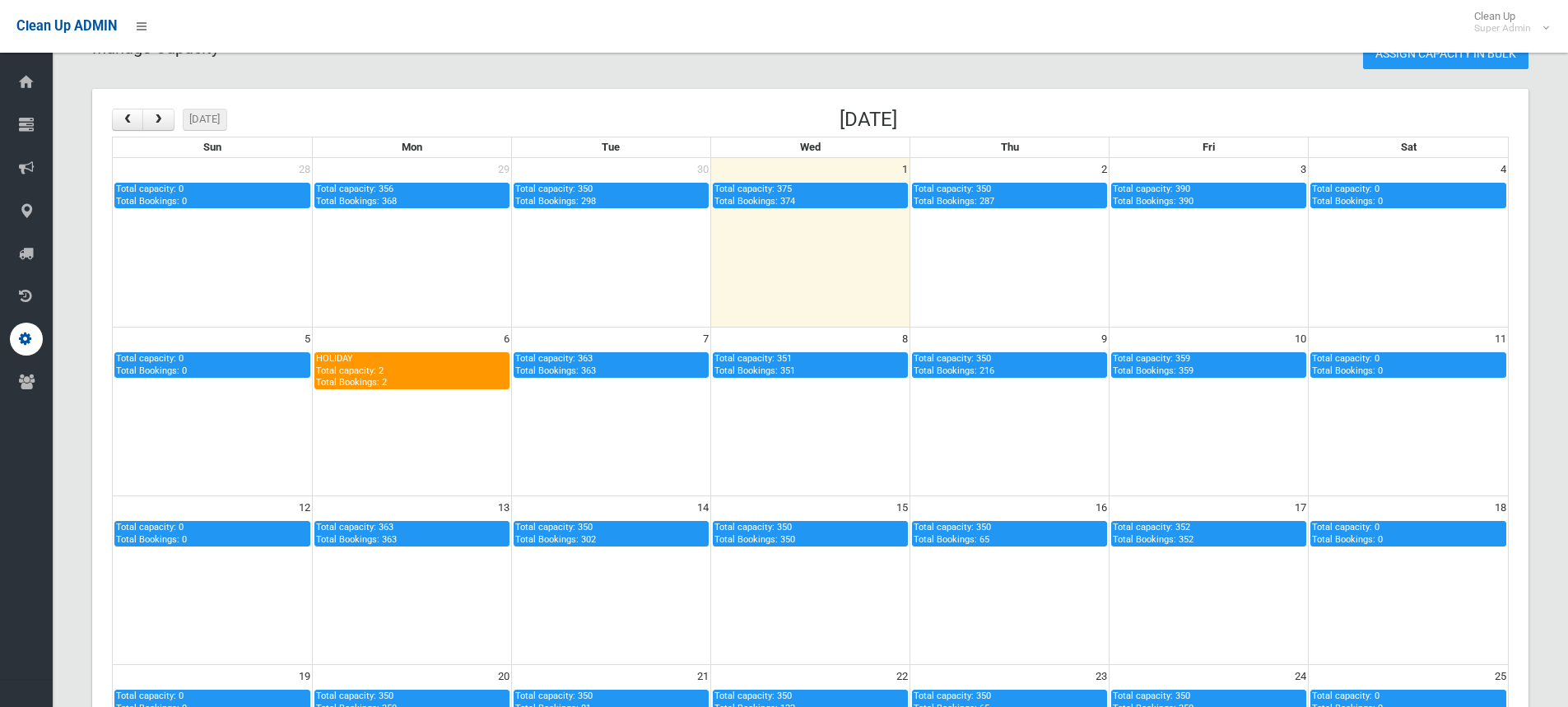
scroll to position [82, 0]
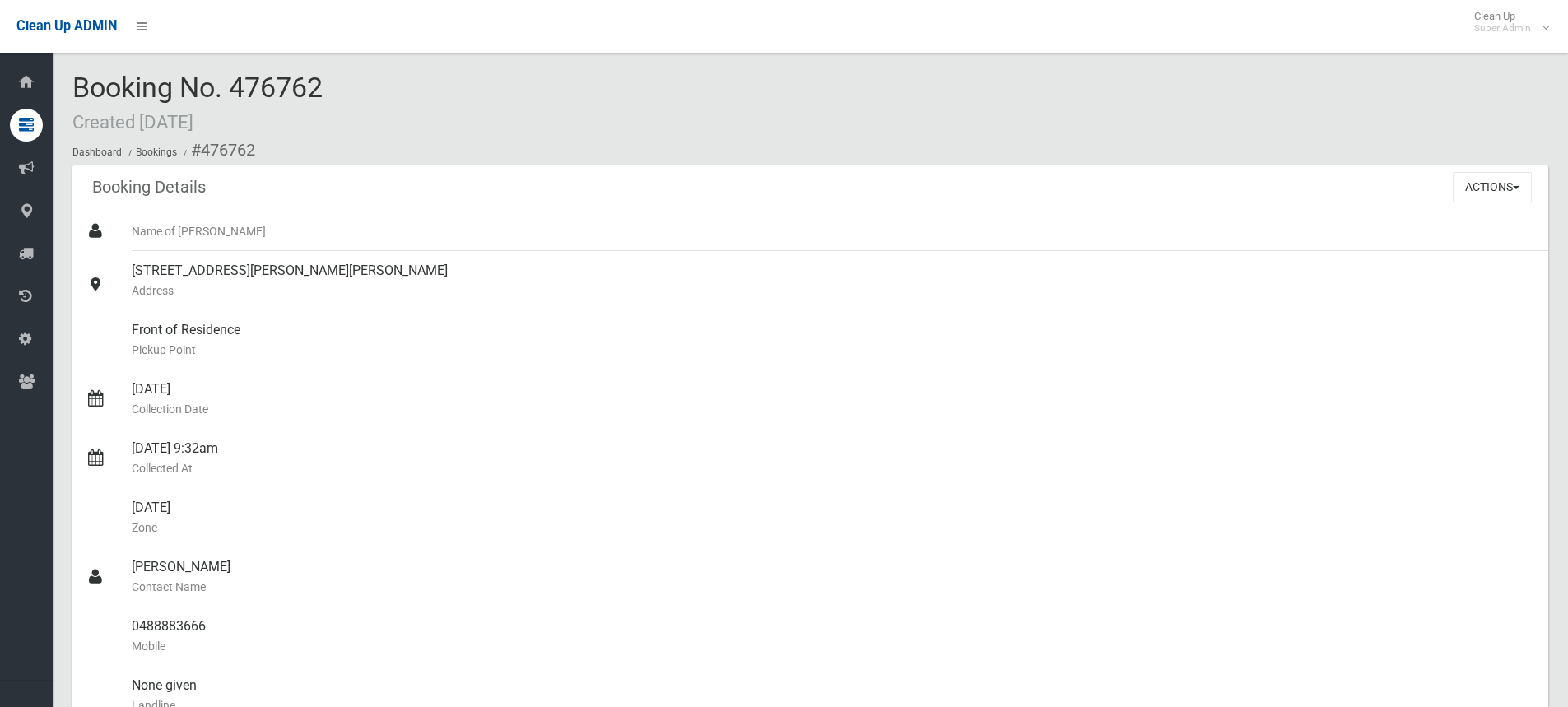
click at [441, 96] on div "Booking No. 476762 Created [DATE] Dashboard Bookings #476762" at bounding box center [811, 119] width 1476 height 93
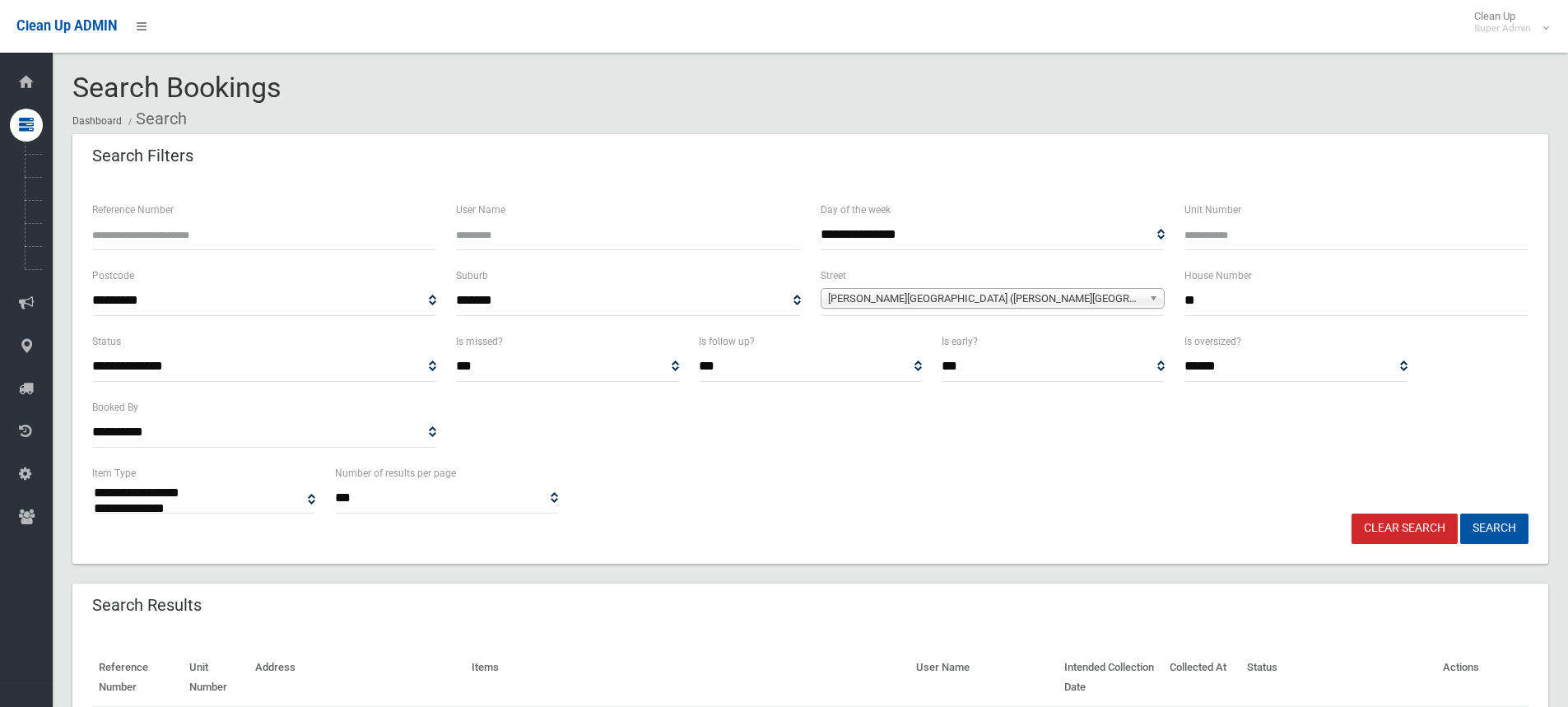
select select
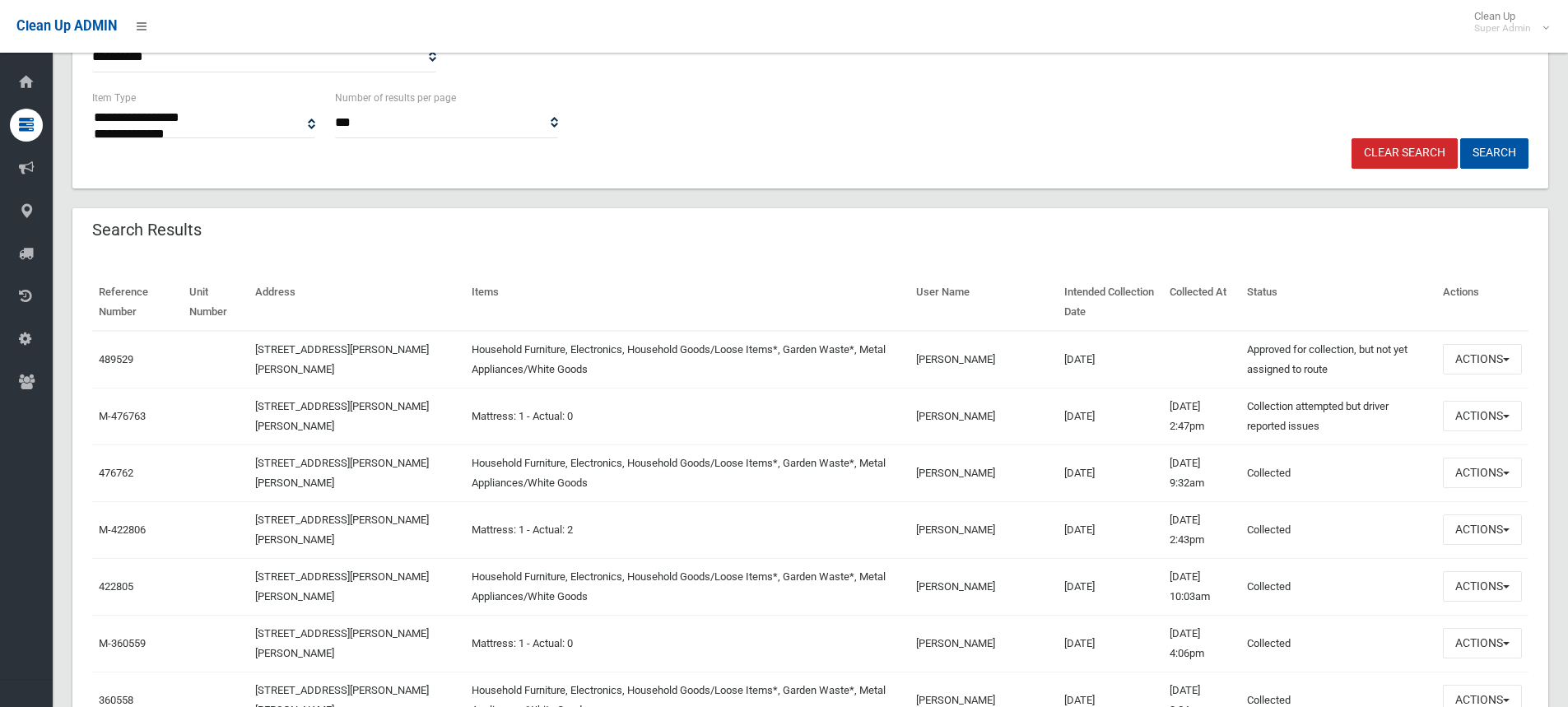
scroll to position [411, 0]
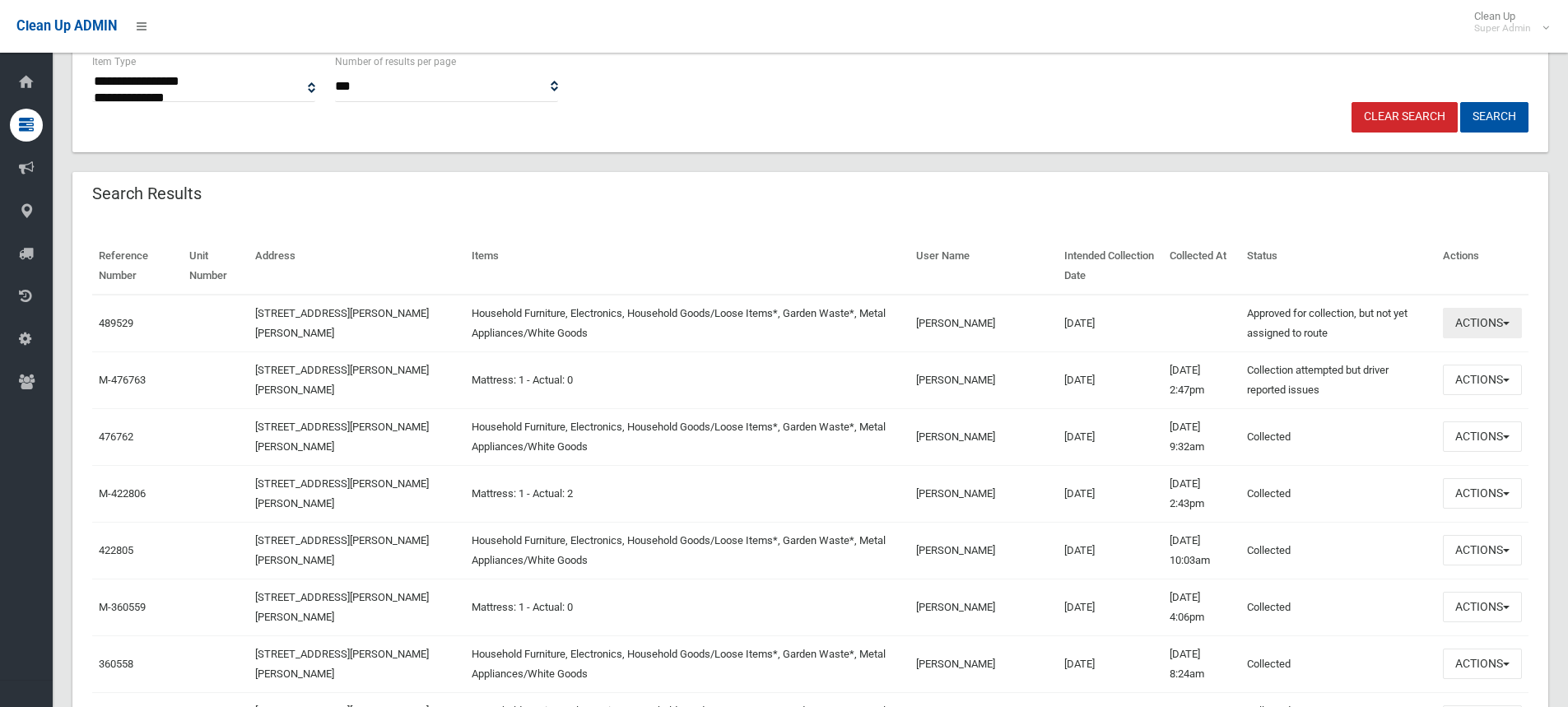
click at [1514, 322] on button "Actions" at bounding box center [1482, 323] width 79 height 30
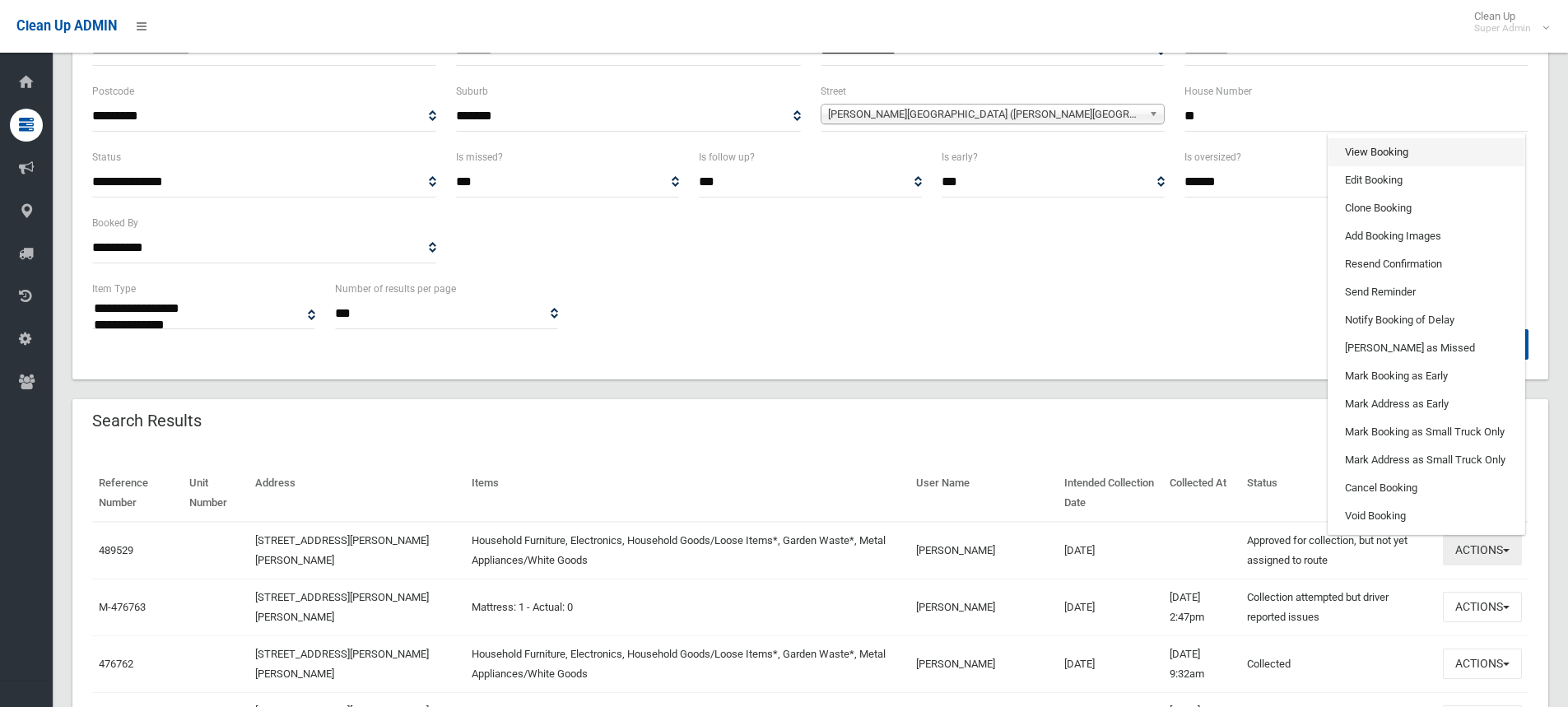
scroll to position [165, 0]
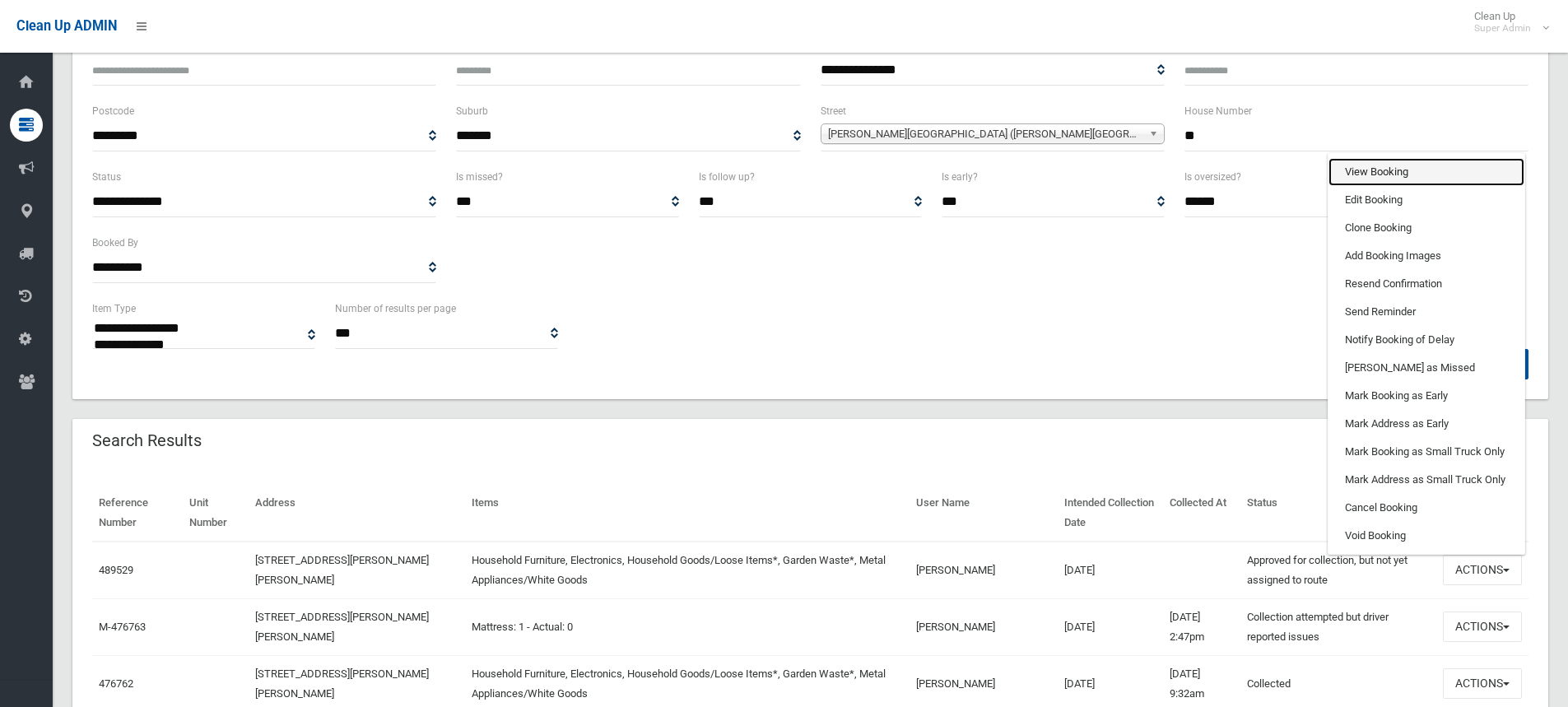
click at [1395, 168] on link "View Booking" at bounding box center [1427, 172] width 196 height 28
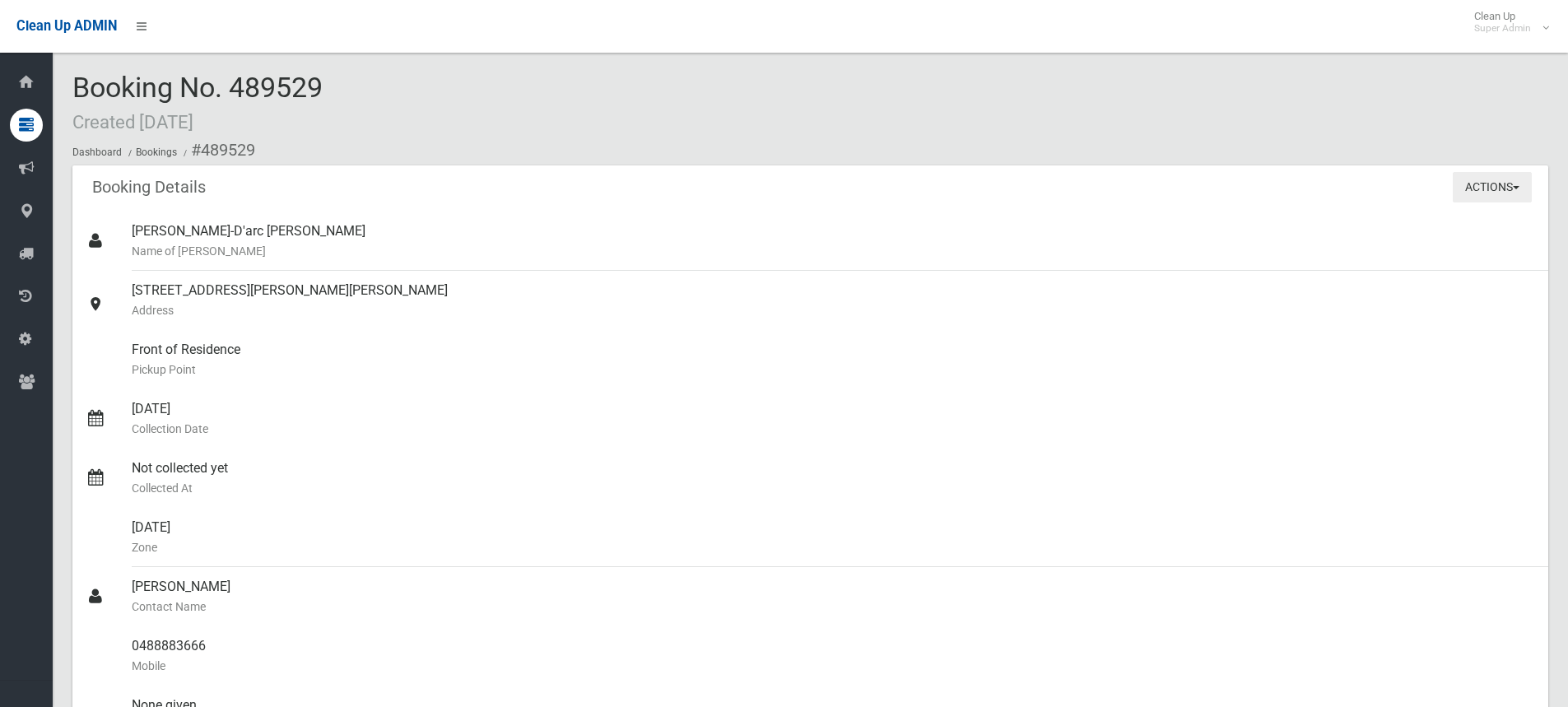
click at [1482, 188] on button "Actions" at bounding box center [1492, 187] width 79 height 30
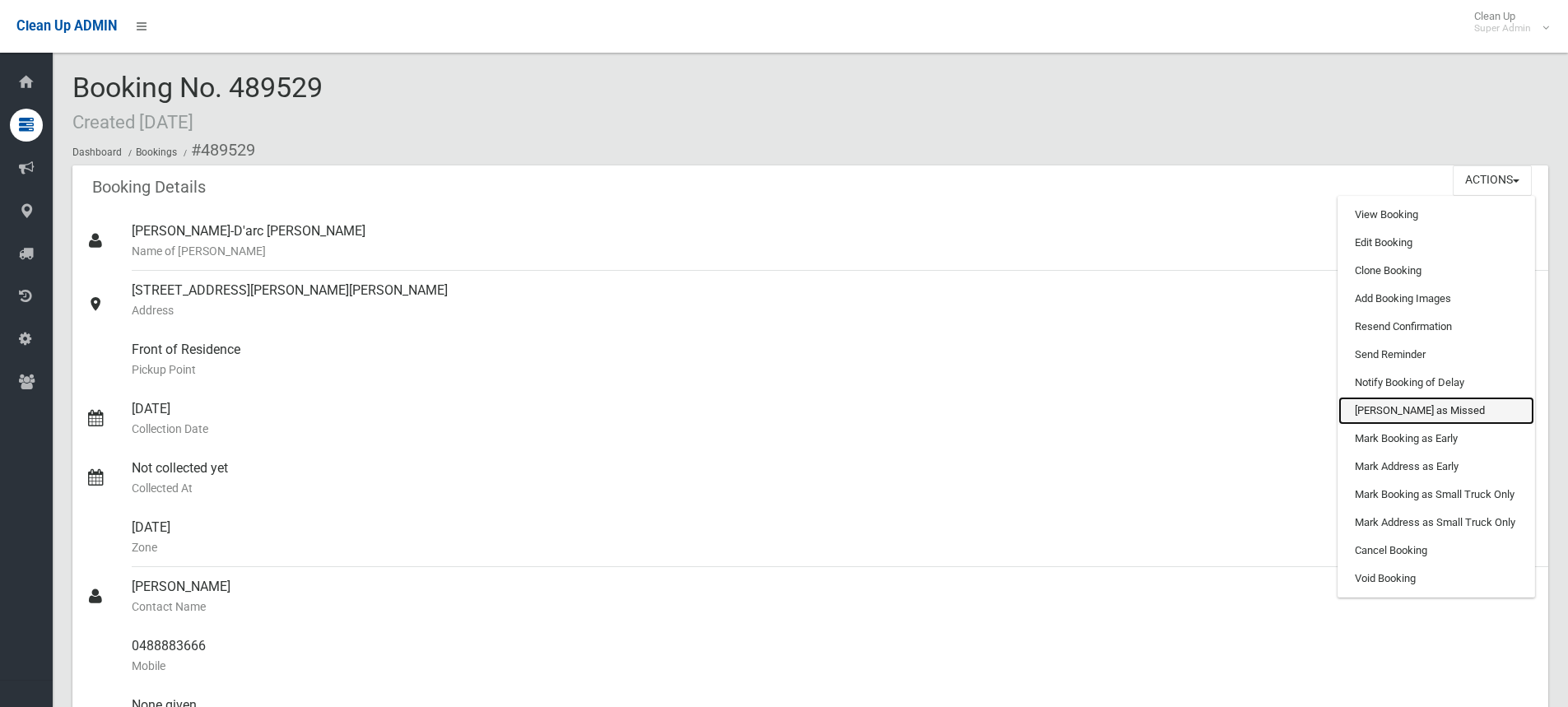
click at [1407, 408] on link "[PERSON_NAME] as Missed" at bounding box center [1437, 410] width 196 height 28
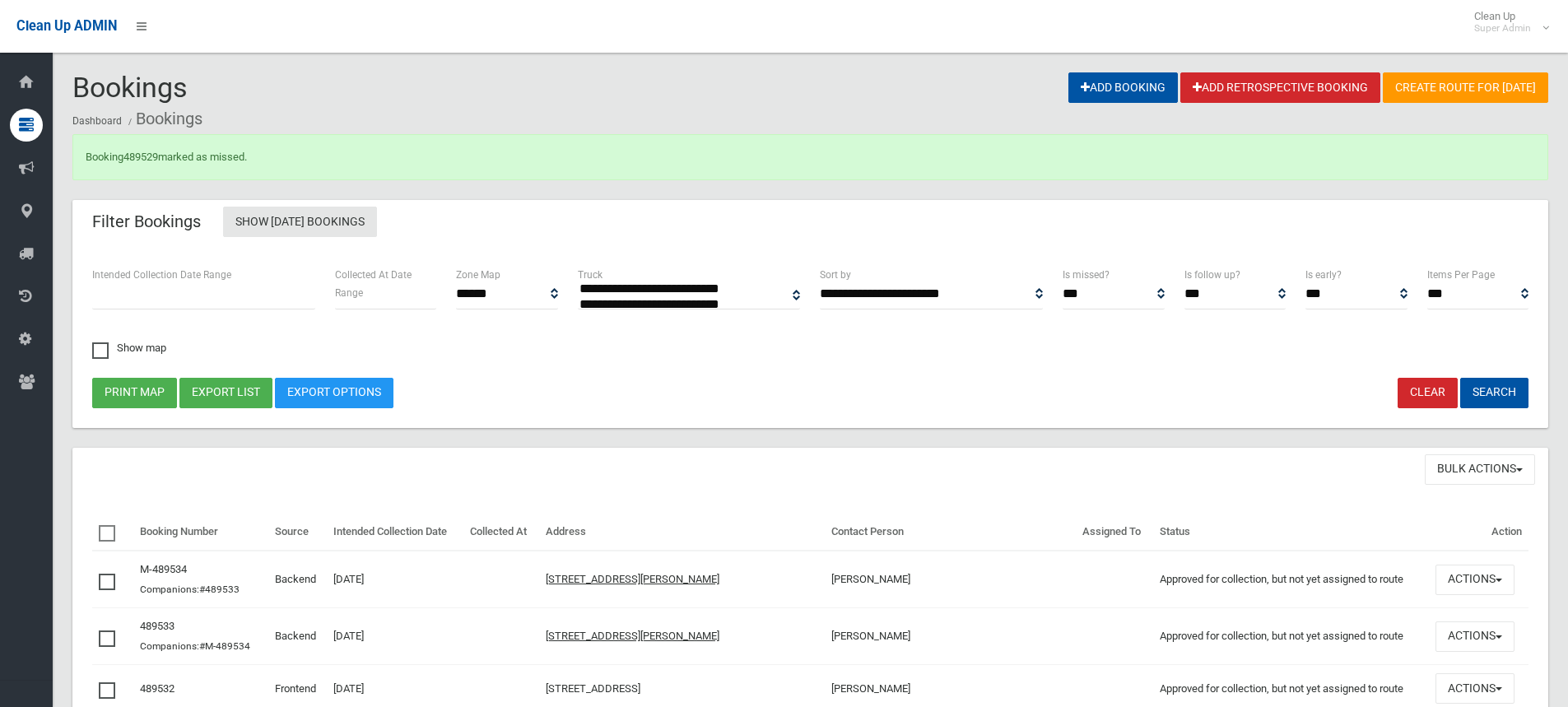
select select
click at [137, 152] on link "489529" at bounding box center [140, 156] width 35 height 13
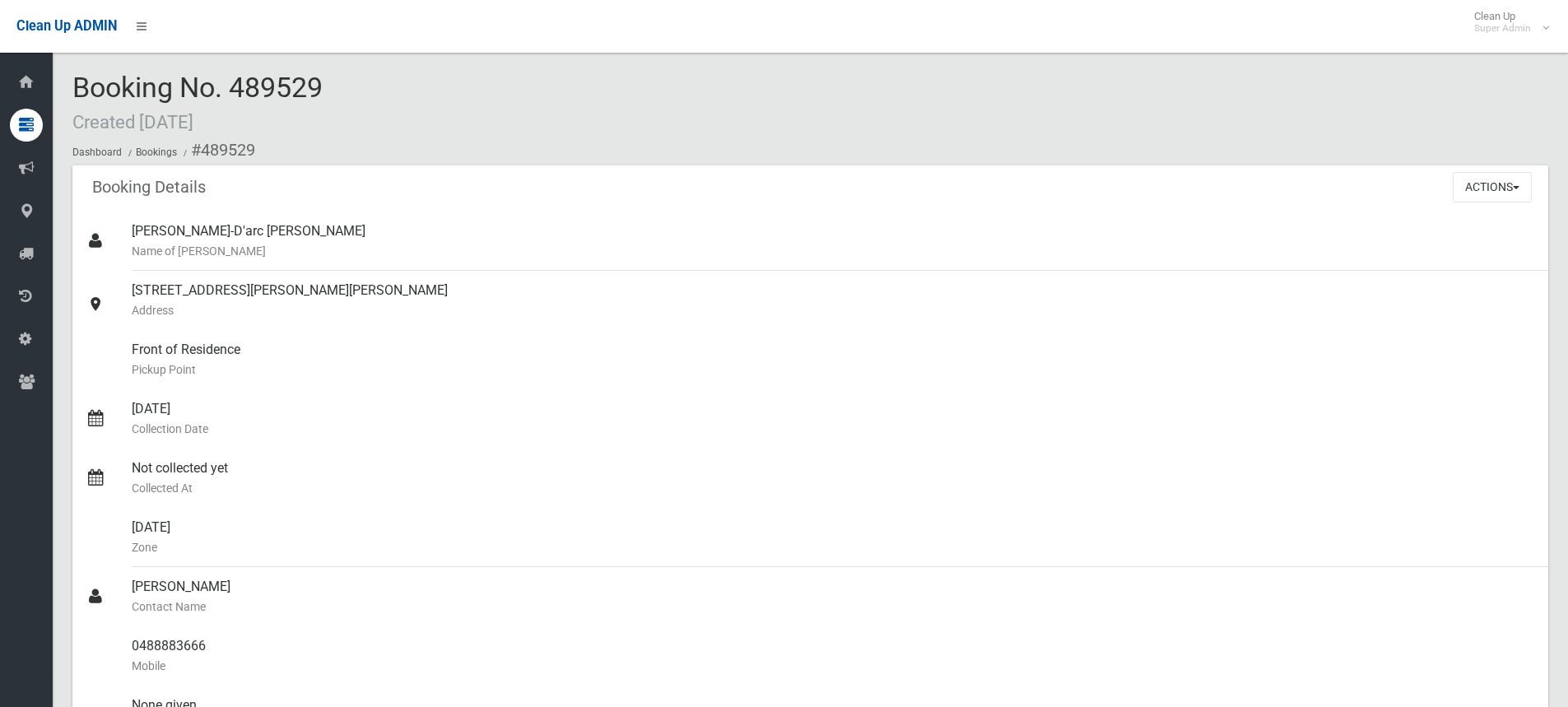
click at [717, 111] on div "Booking No. 489529 Created [DATE] Dashboard Bookings #489529" at bounding box center [811, 119] width 1476 height 93
drag, startPoint x: 132, startPoint y: 290, endPoint x: 331, endPoint y: 293, distance: 199.0
click at [331, 293] on div "[STREET_ADDRESS][PERSON_NAME][PERSON_NAME] Address" at bounding box center [834, 300] width 1404 height 59
copy div "[STREET_ADDRESS][PERSON_NAME][PERSON_NAME]"
drag, startPoint x: 383, startPoint y: 95, endPoint x: 363, endPoint y: 83, distance: 23.3
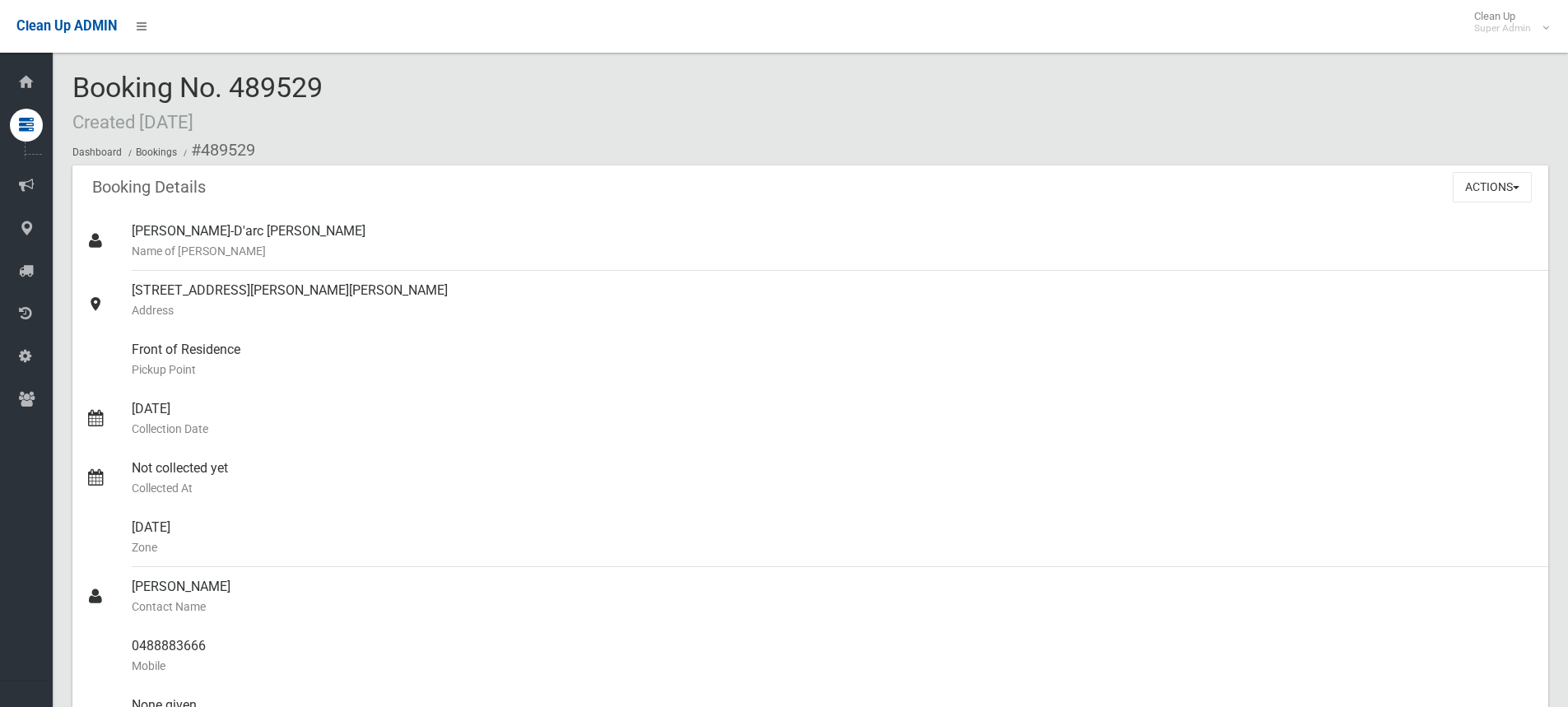
click at [380, 90] on div "Booking No. 489529 Created [DATE] Dashboard Bookings #489529" at bounding box center [811, 119] width 1476 height 93
drag, startPoint x: 325, startPoint y: 84, endPoint x: 75, endPoint y: 90, distance: 250.1
click at [75, 90] on div "Booking No. 489529 Created [DATE] Dashboard Bookings #489529" at bounding box center [811, 119] width 1476 height 93
copy span "Booking No. 489529"
